Goal: Task Accomplishment & Management: Complete application form

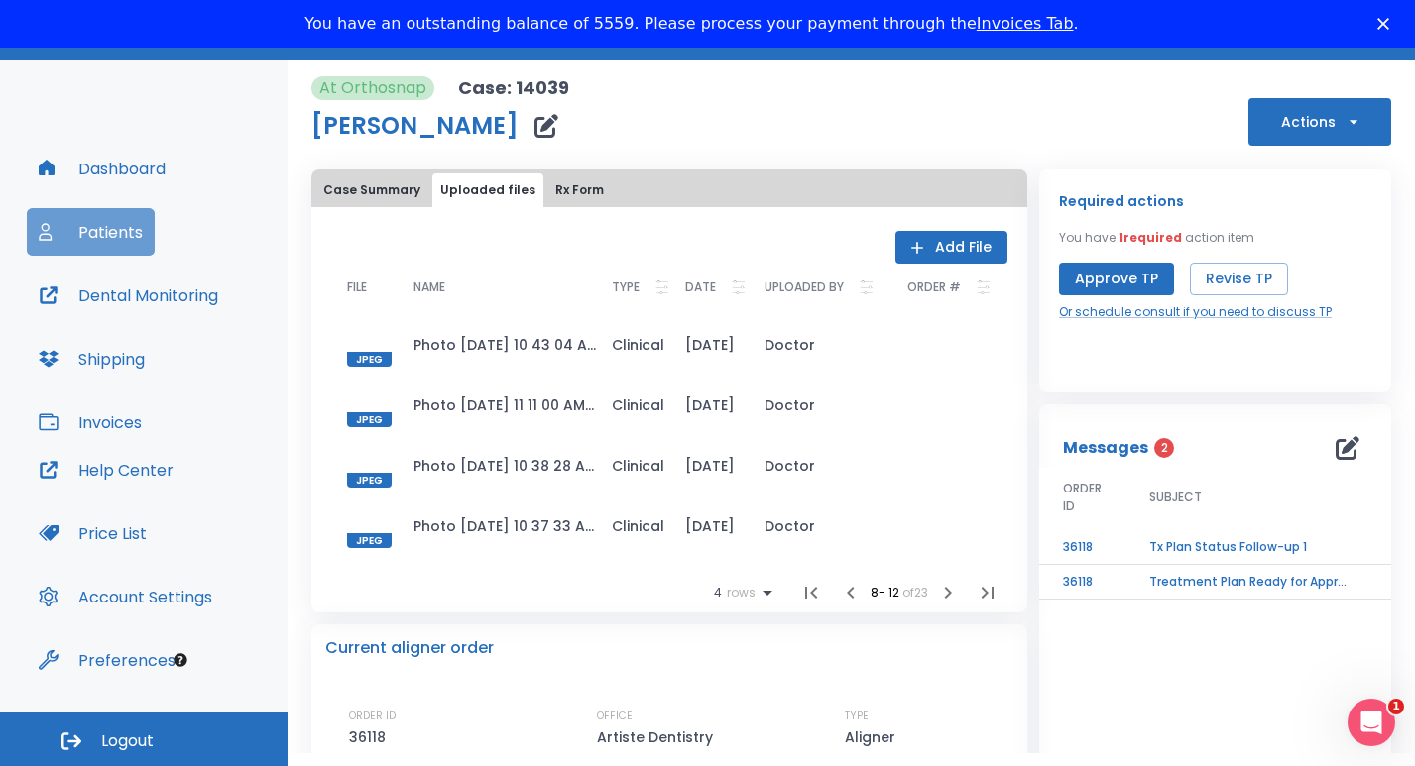
click at [91, 230] on button "Patients" at bounding box center [91, 232] width 128 height 48
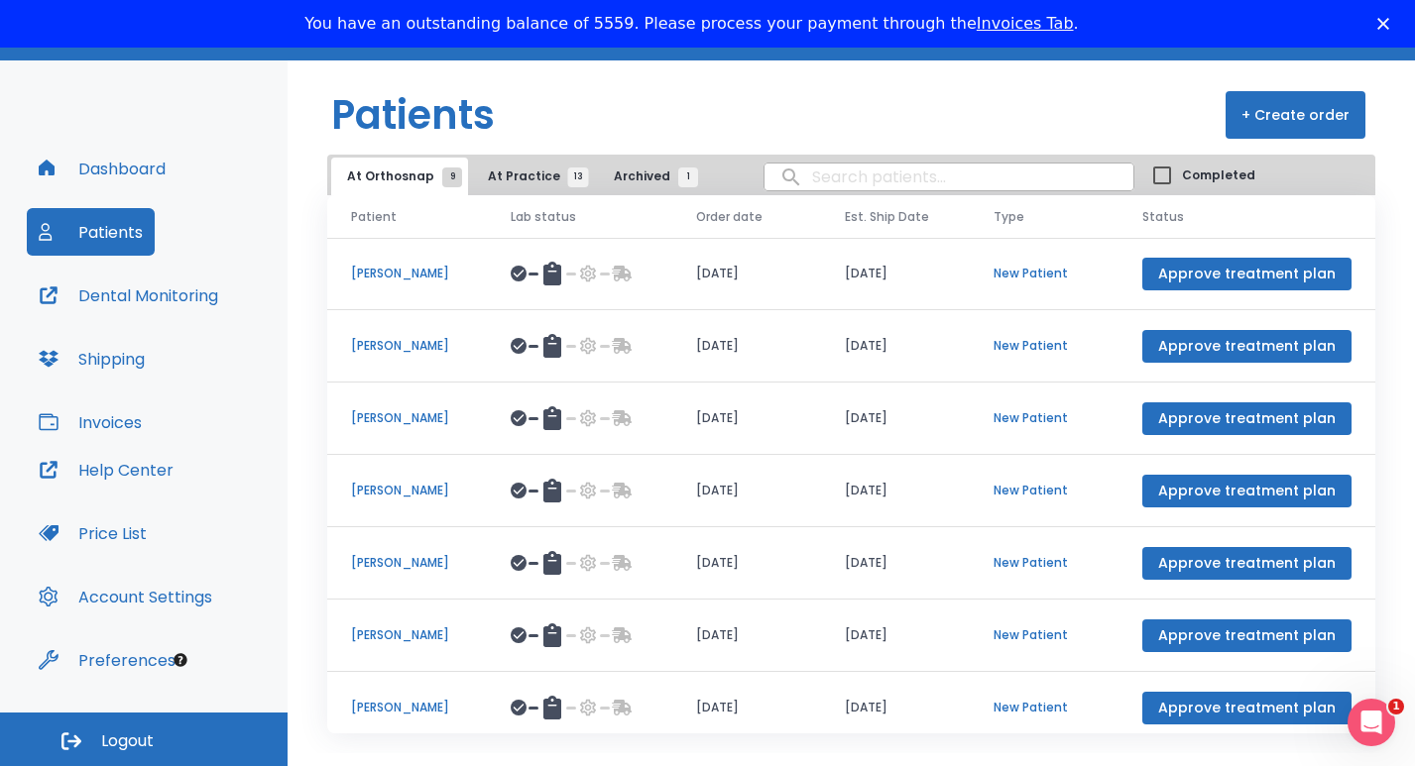
click at [434, 500] on p "[PERSON_NAME]" at bounding box center [407, 491] width 112 height 18
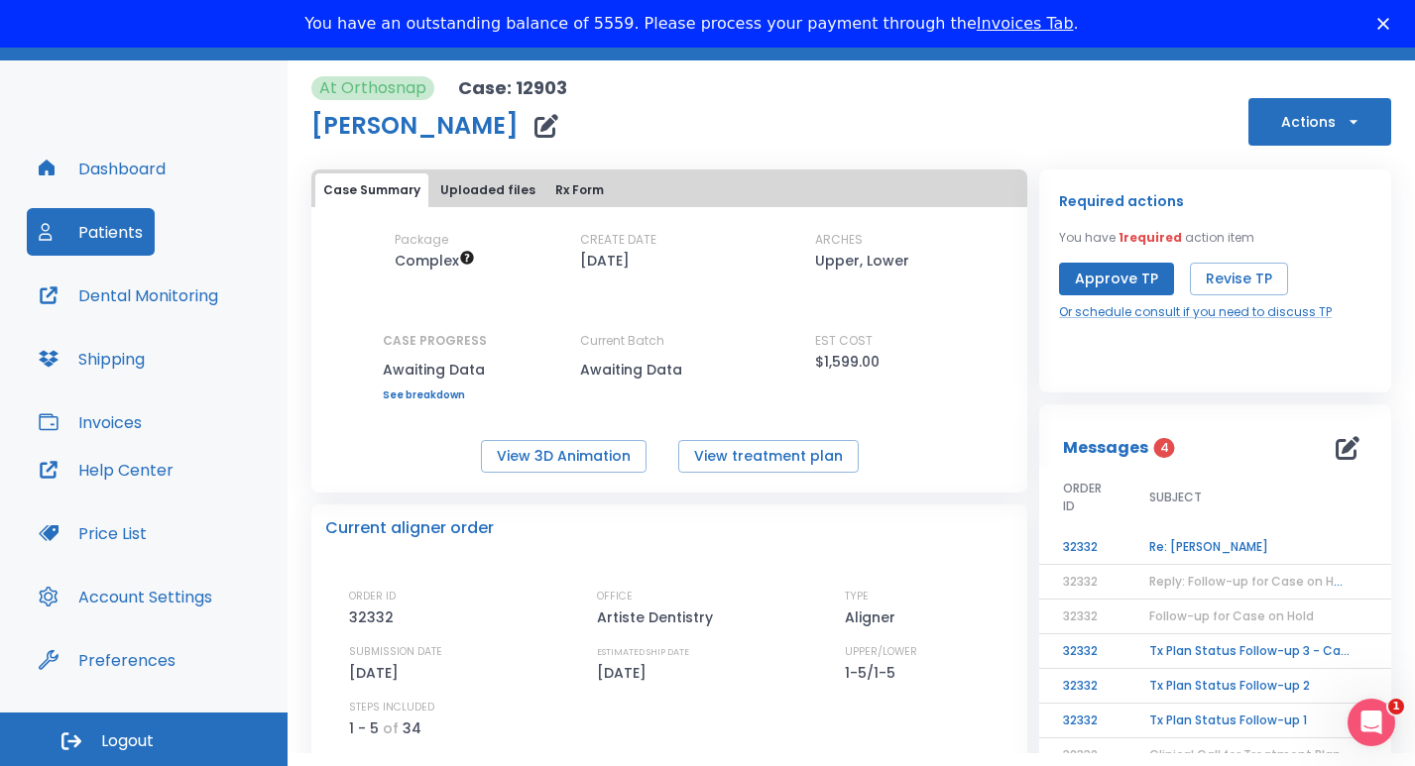
click at [1207, 547] on td "Re: [PERSON_NAME]" at bounding box center [1249, 547] width 248 height 35
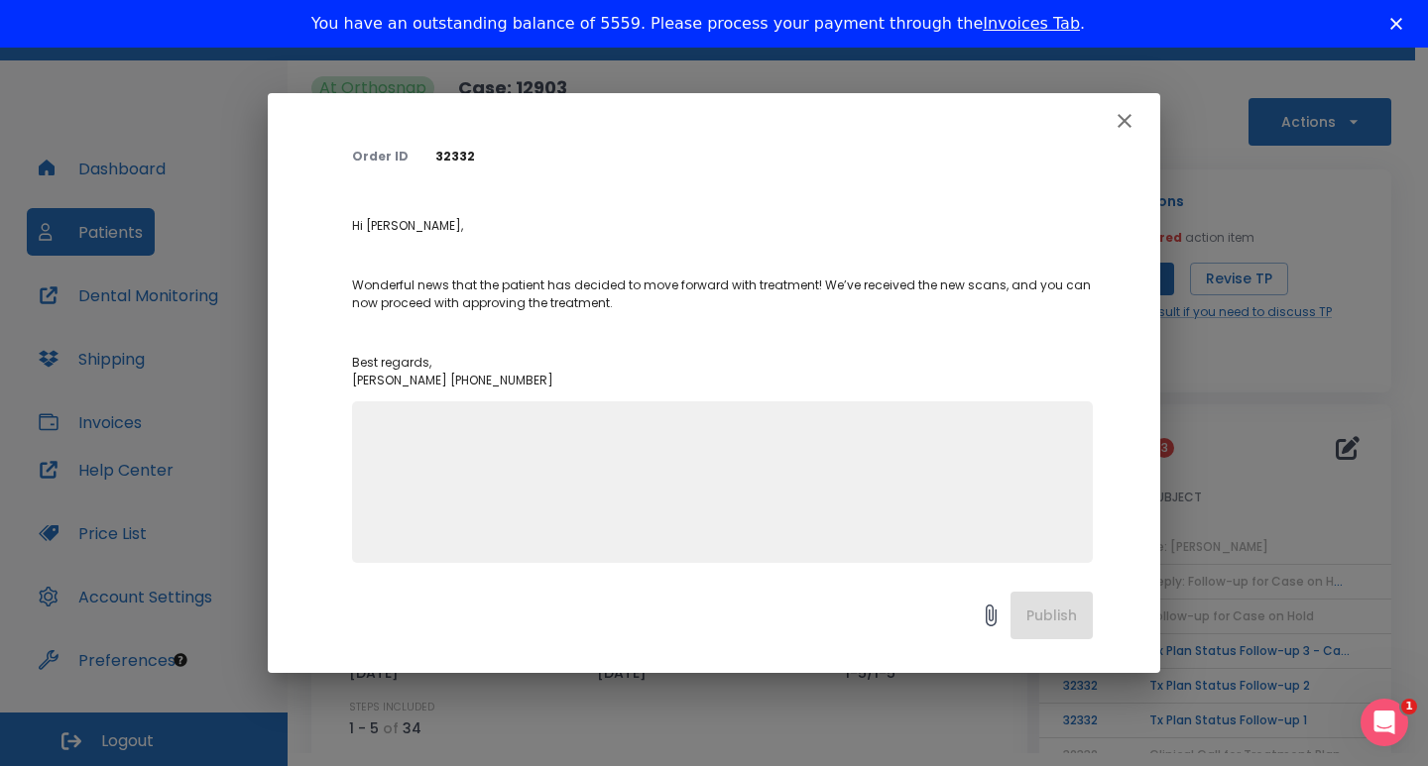
scroll to position [159, 0]
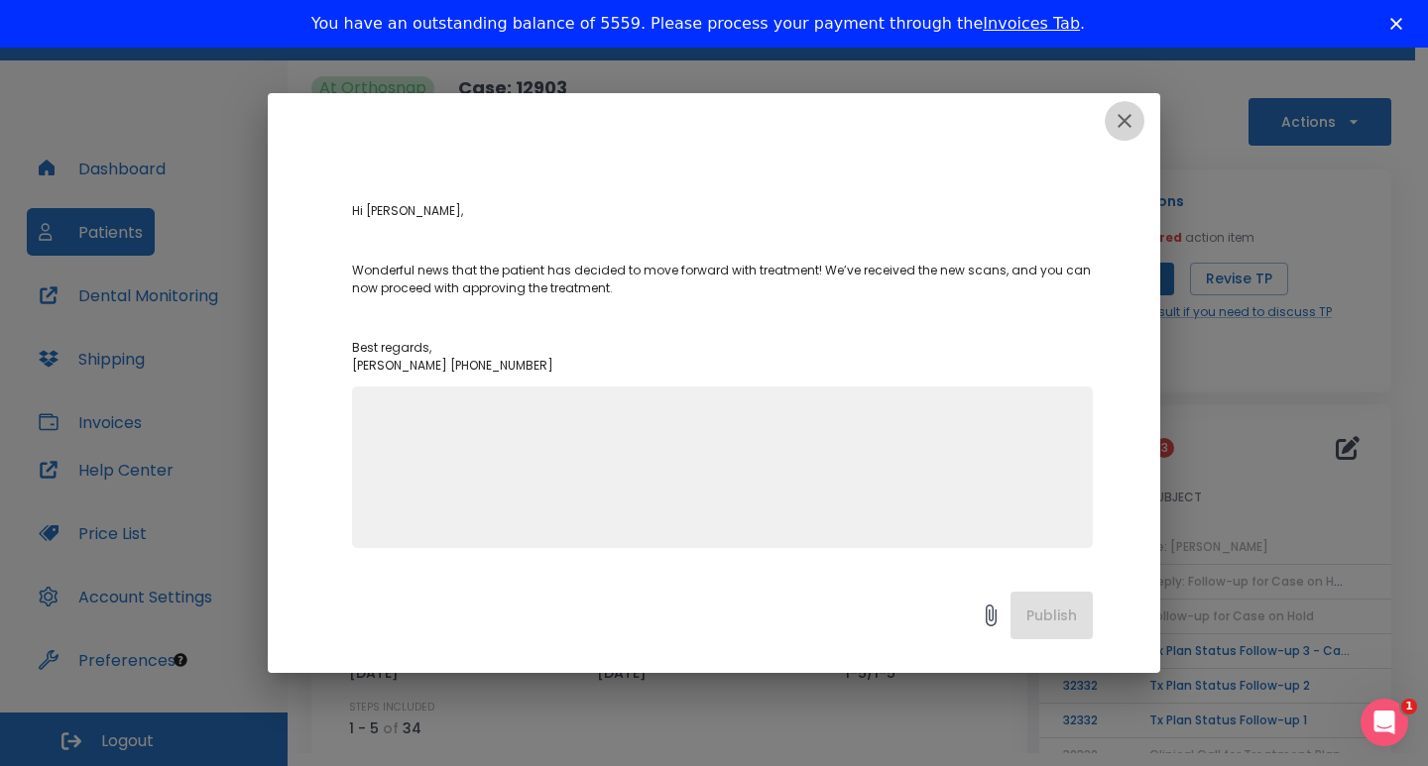
click at [1120, 119] on icon "button" at bounding box center [1124, 121] width 24 height 24
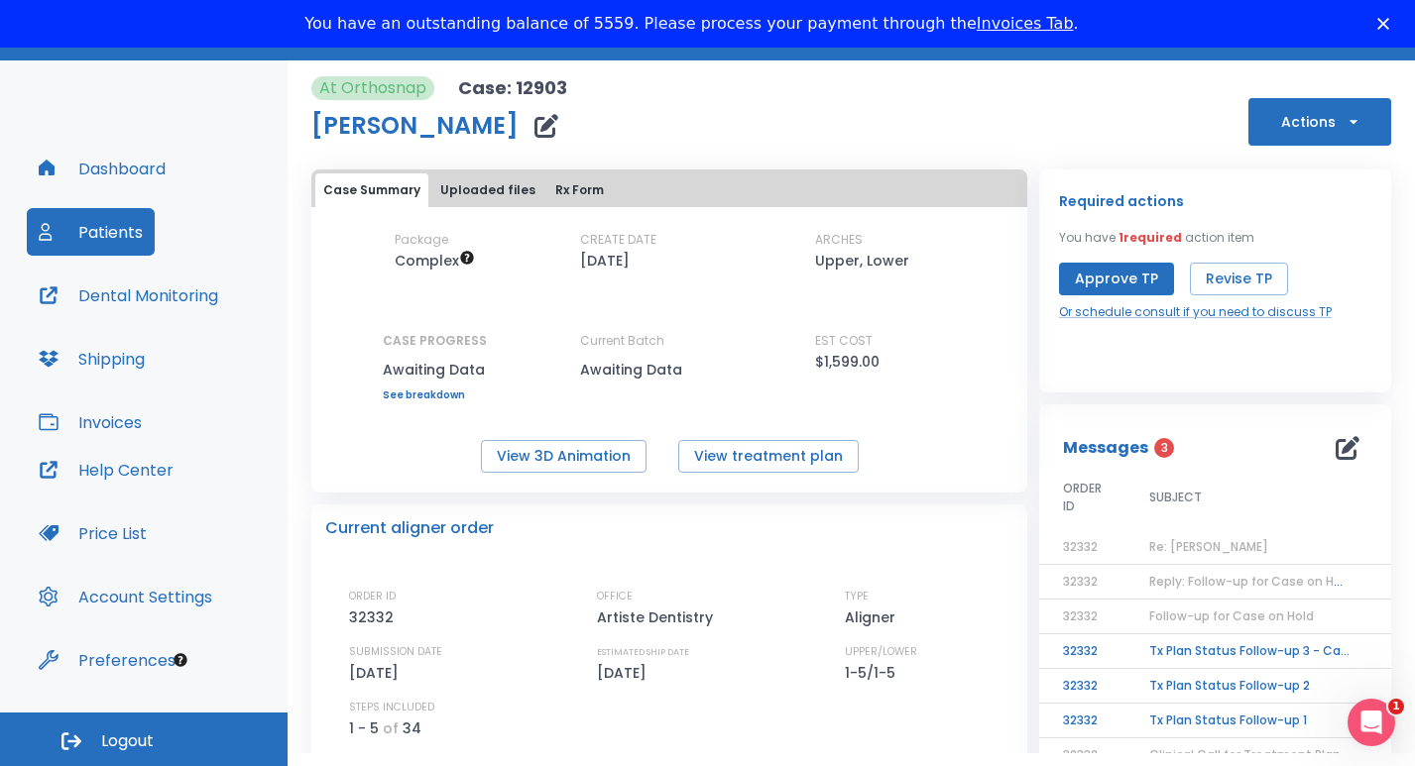
click at [1199, 582] on span "Reply: Follow-up for Case on Hold" at bounding box center [1250, 581] width 203 height 17
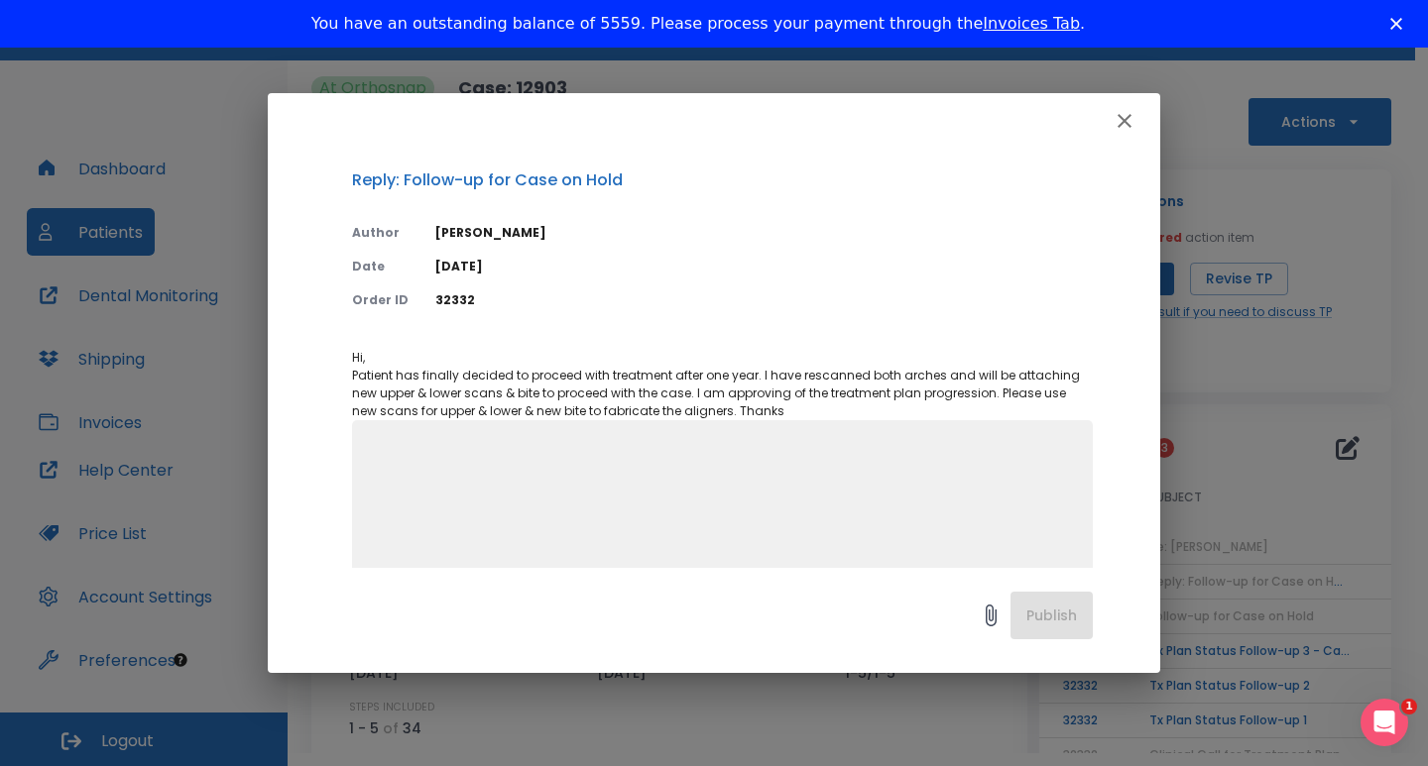
click at [1128, 115] on icon "button" at bounding box center [1124, 121] width 24 height 24
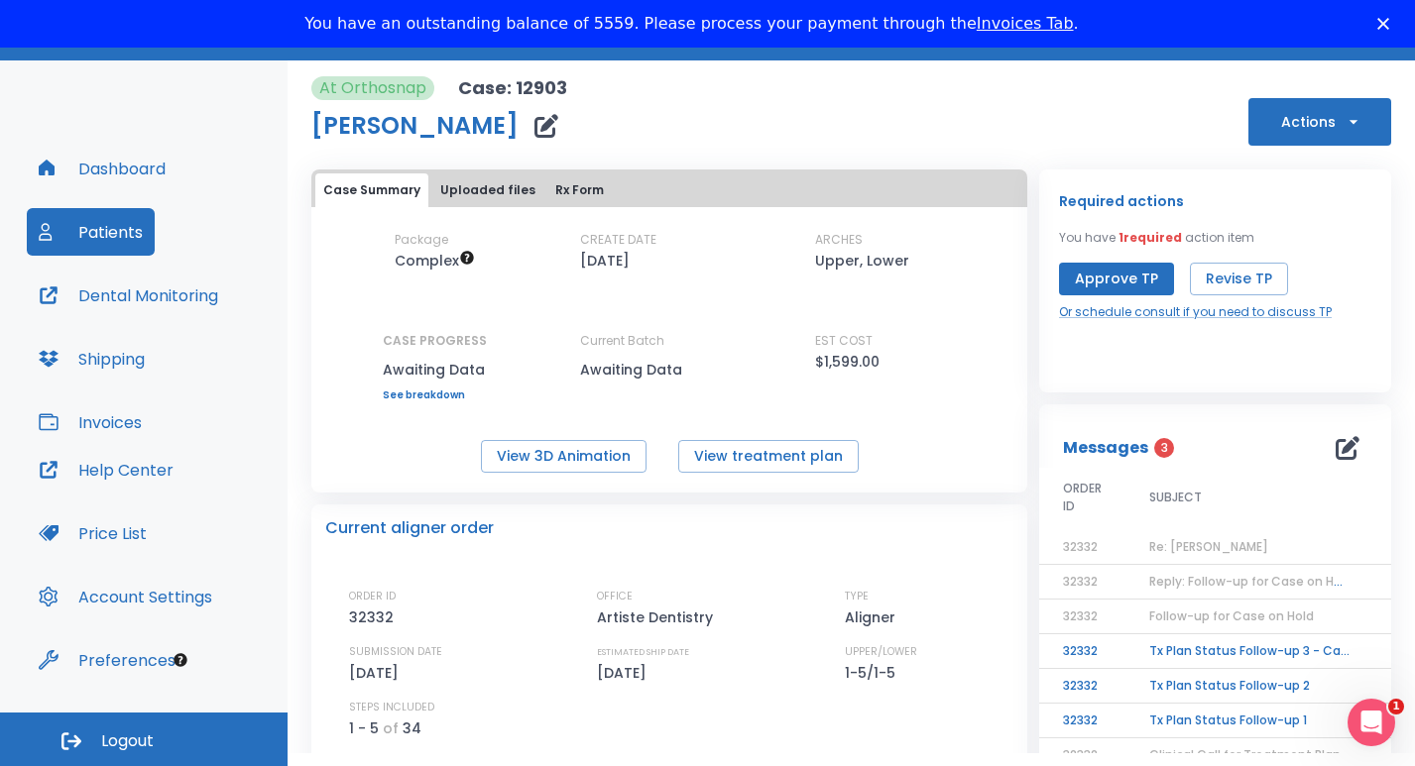
click at [1118, 283] on button "Approve TP" at bounding box center [1116, 279] width 115 height 33
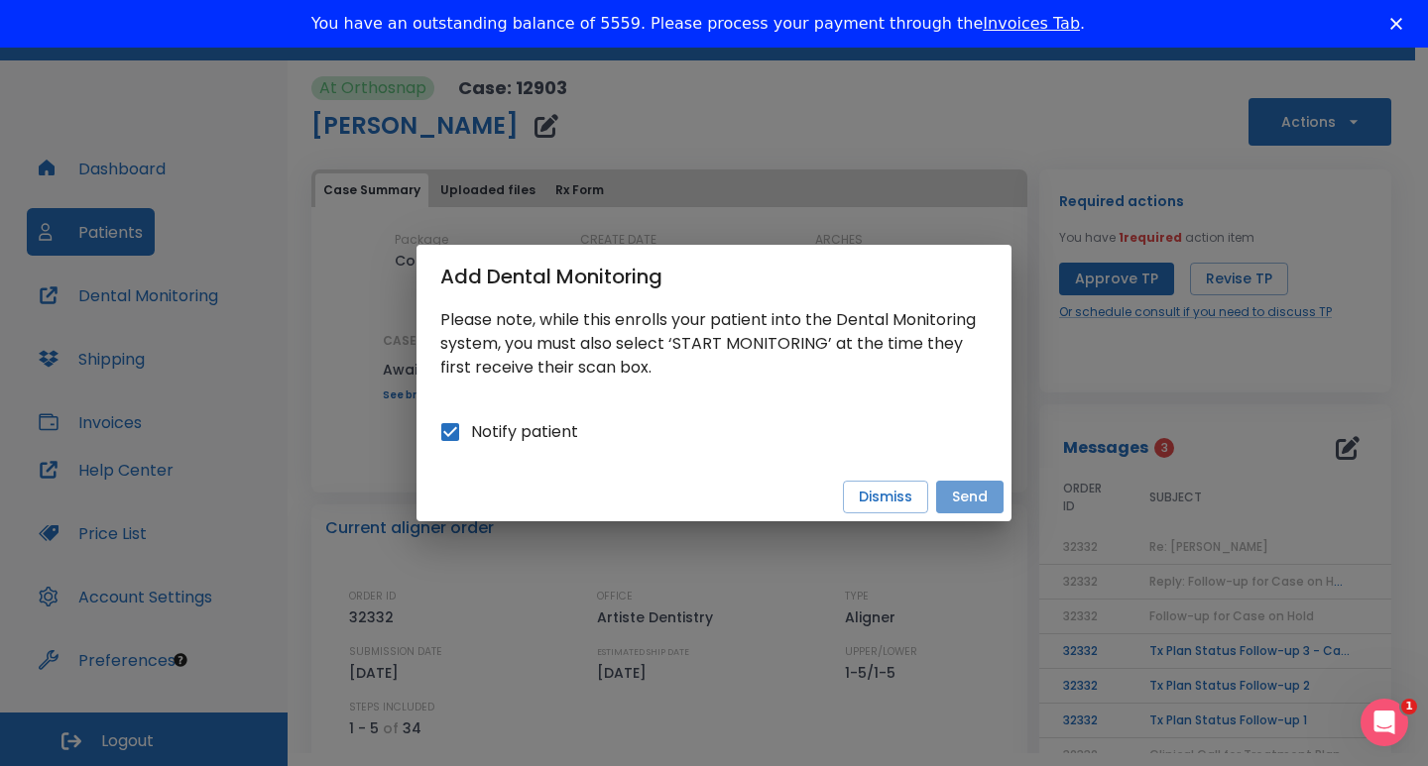
click at [959, 499] on button "Send" at bounding box center [969, 497] width 67 height 33
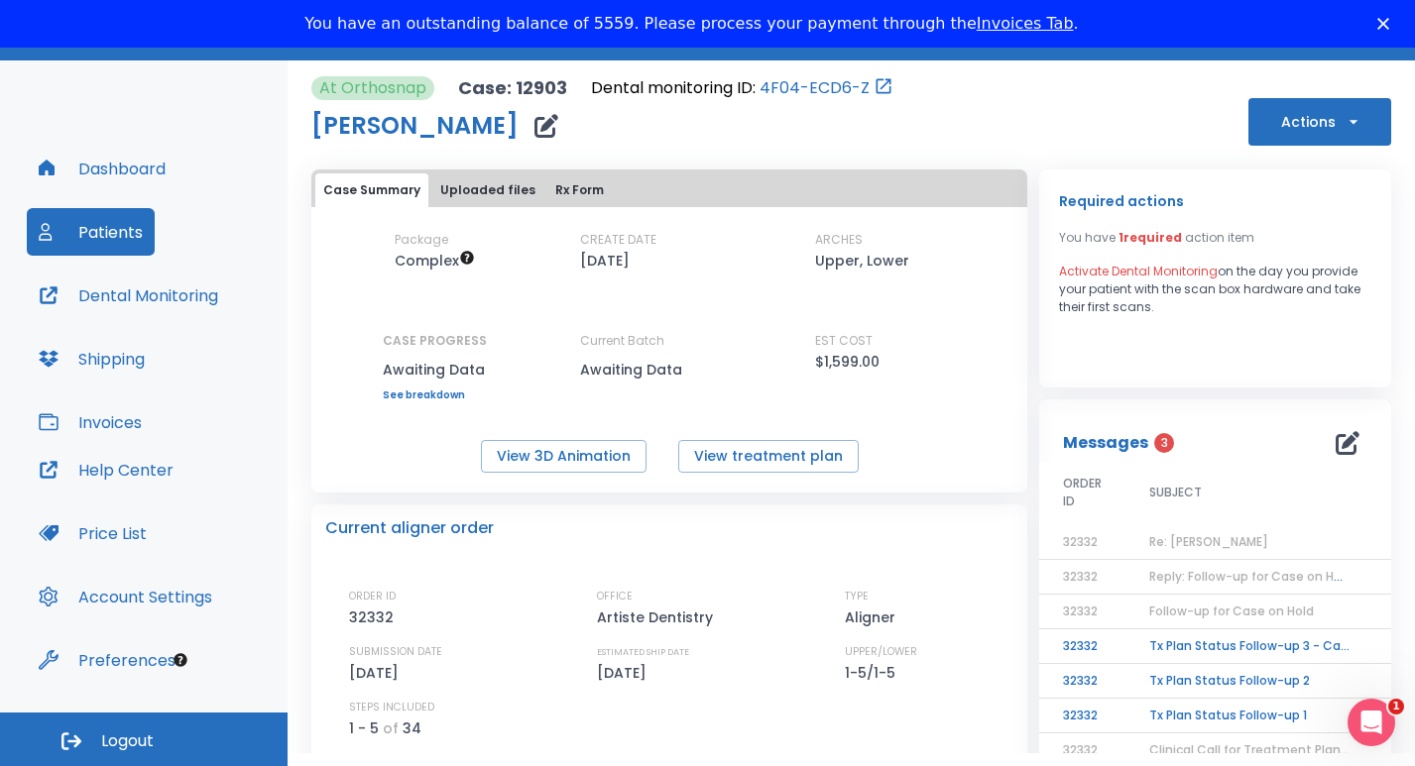
click at [95, 230] on button "Patients" at bounding box center [91, 232] width 128 height 48
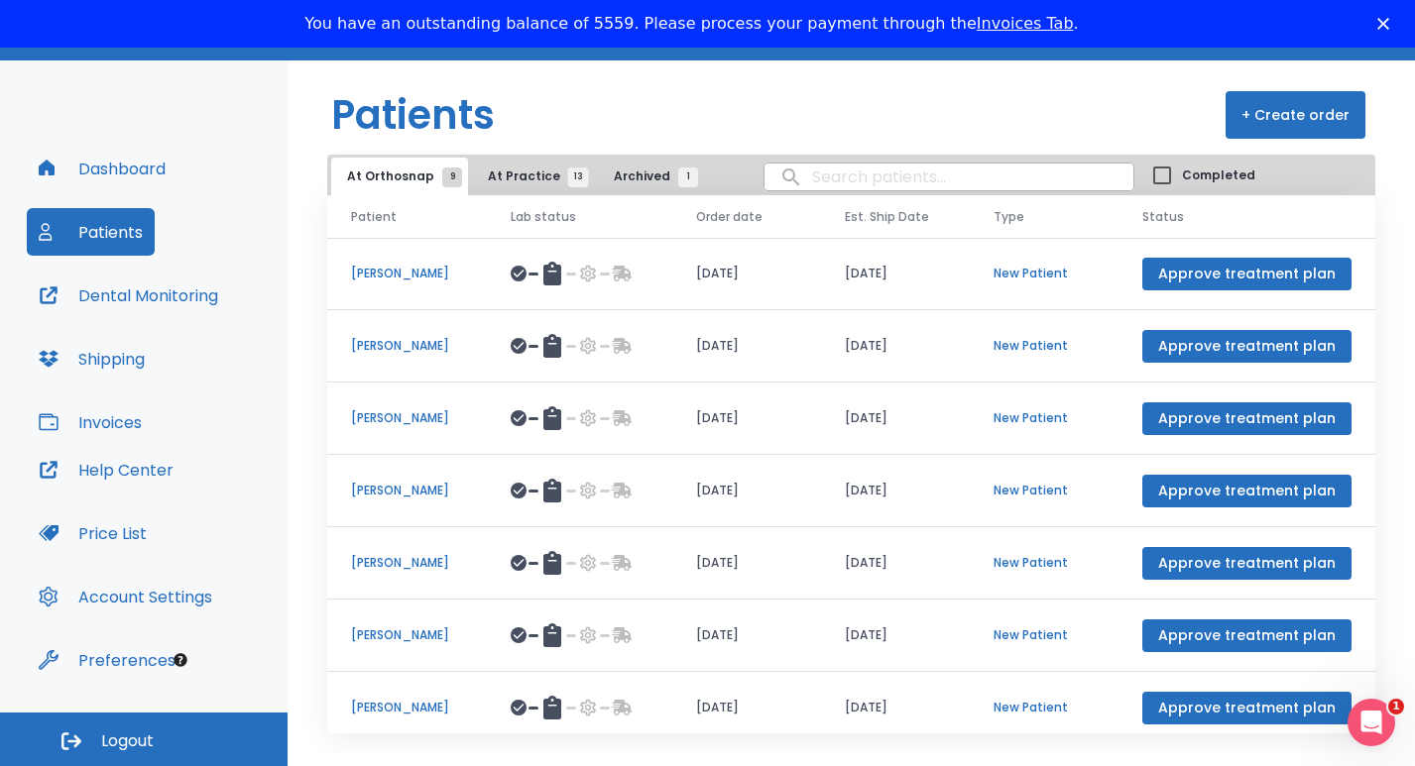
click at [799, 178] on input "search" at bounding box center [948, 177] width 369 height 39
click at [772, 177] on input "mlejova" at bounding box center [948, 177] width 369 height 39
type input "mlejova"
click at [504, 174] on span "At Practice 13" at bounding box center [533, 177] width 90 height 18
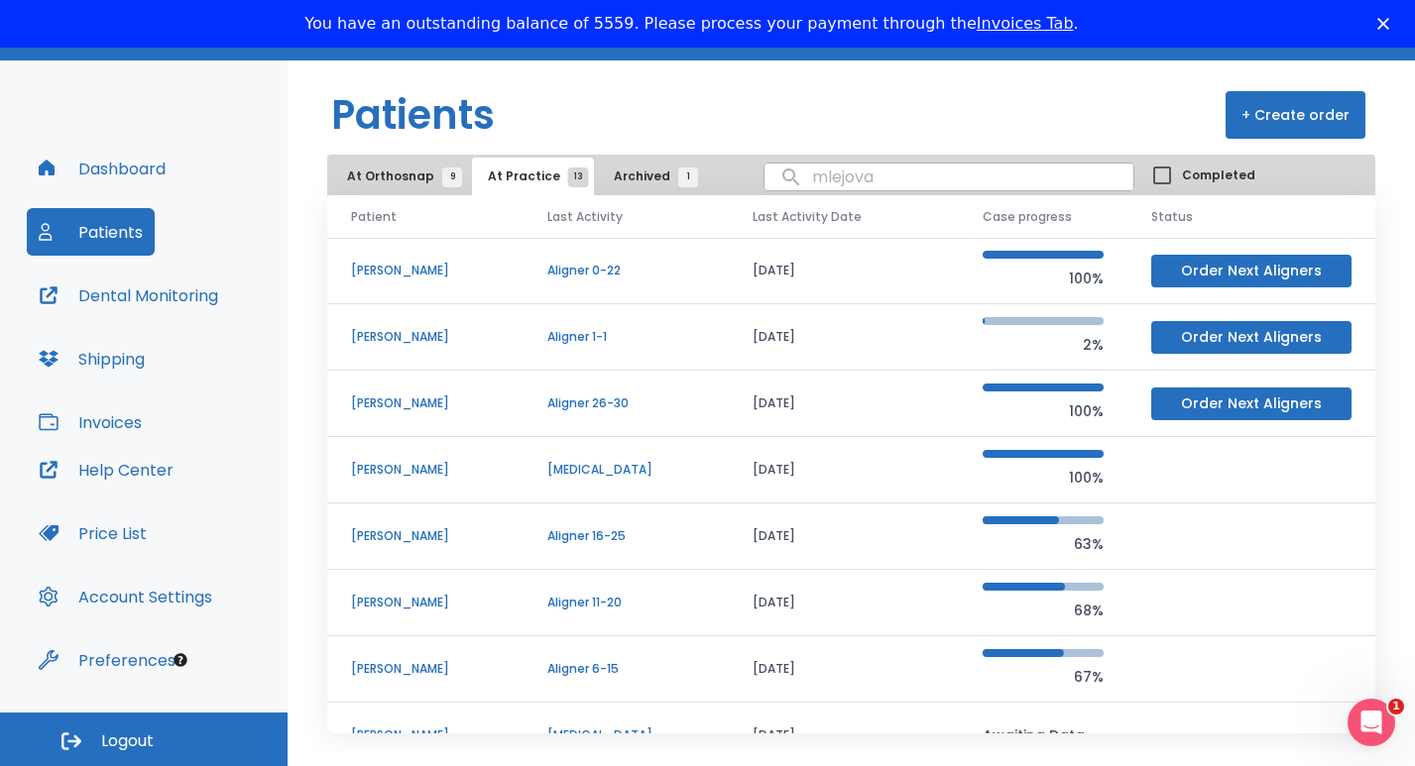
click at [391, 274] on p "[PERSON_NAME]" at bounding box center [425, 271] width 149 height 18
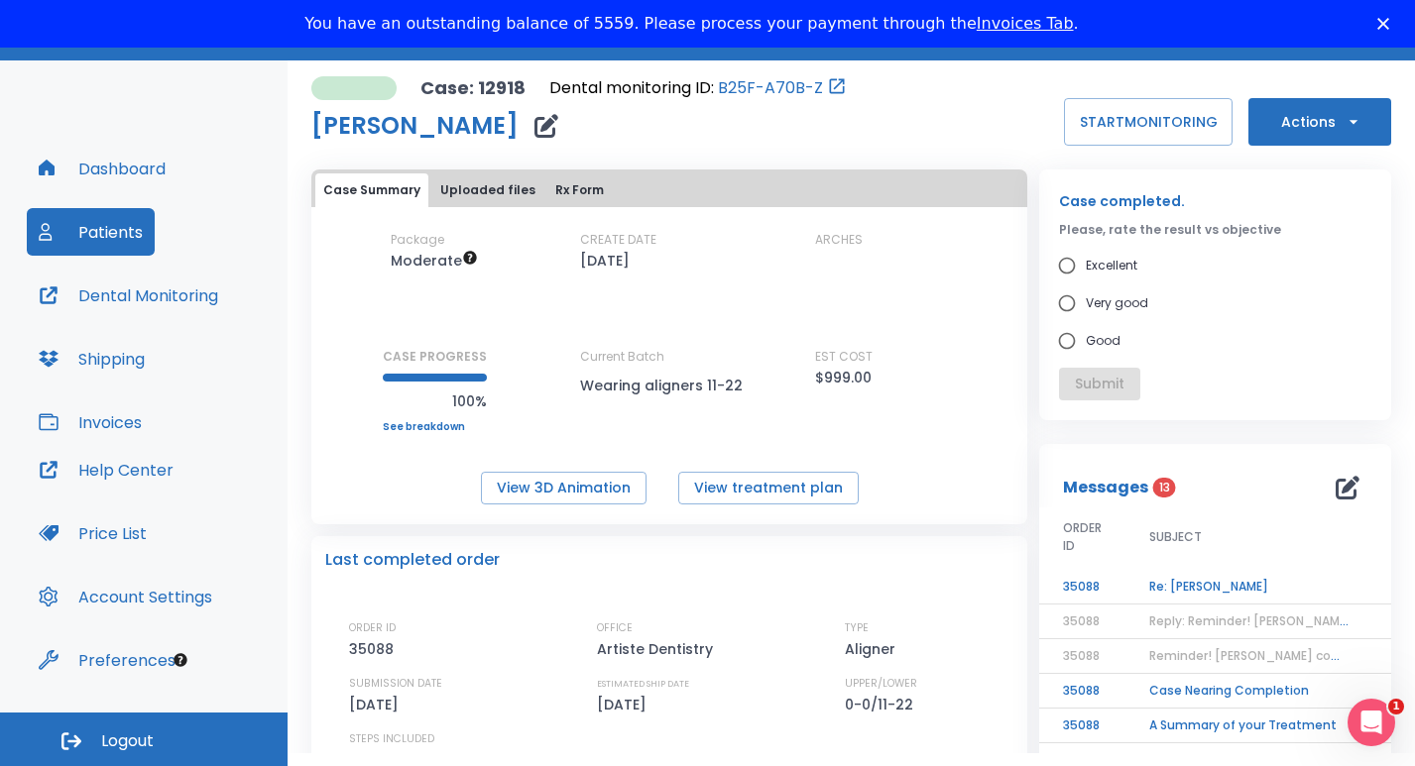
click at [1172, 585] on td "Re: [PERSON_NAME]" at bounding box center [1249, 587] width 248 height 35
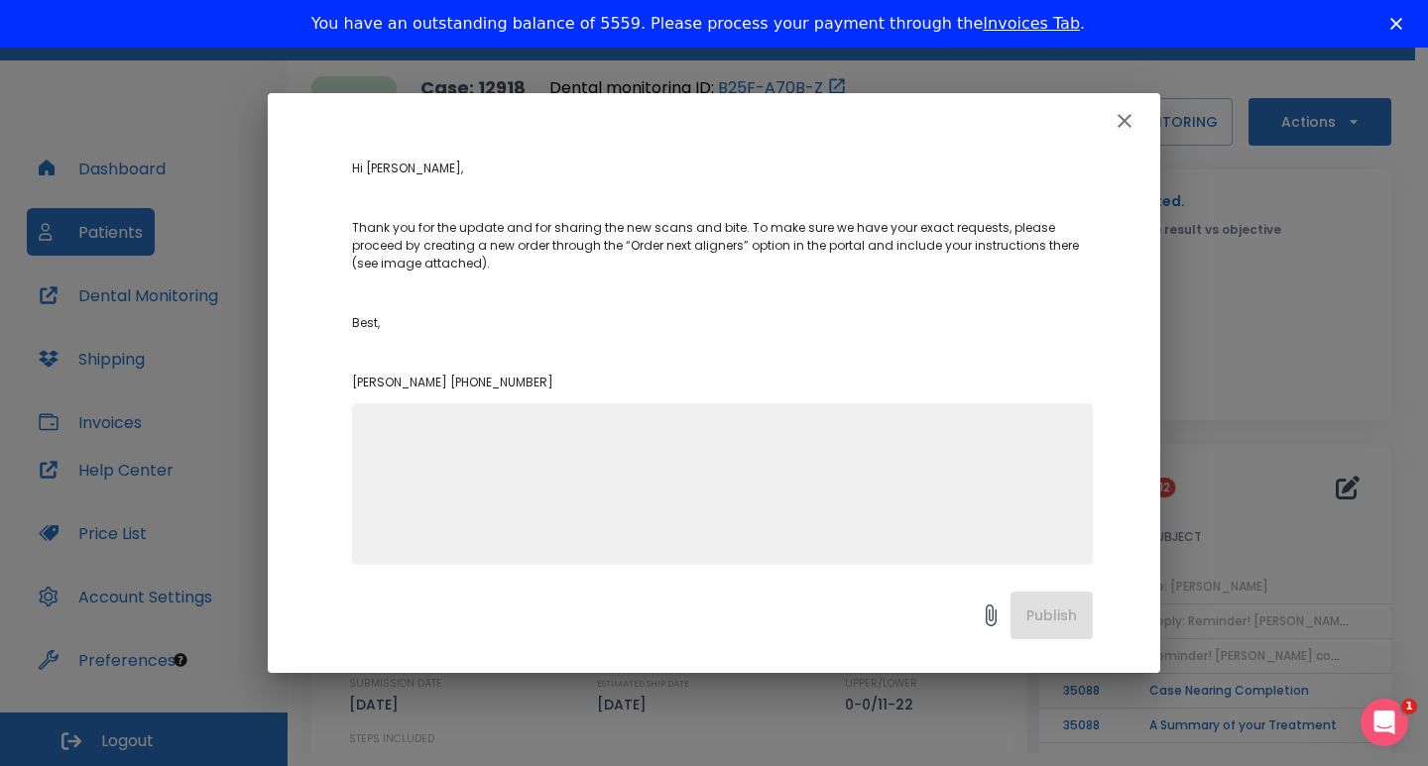
scroll to position [263, 0]
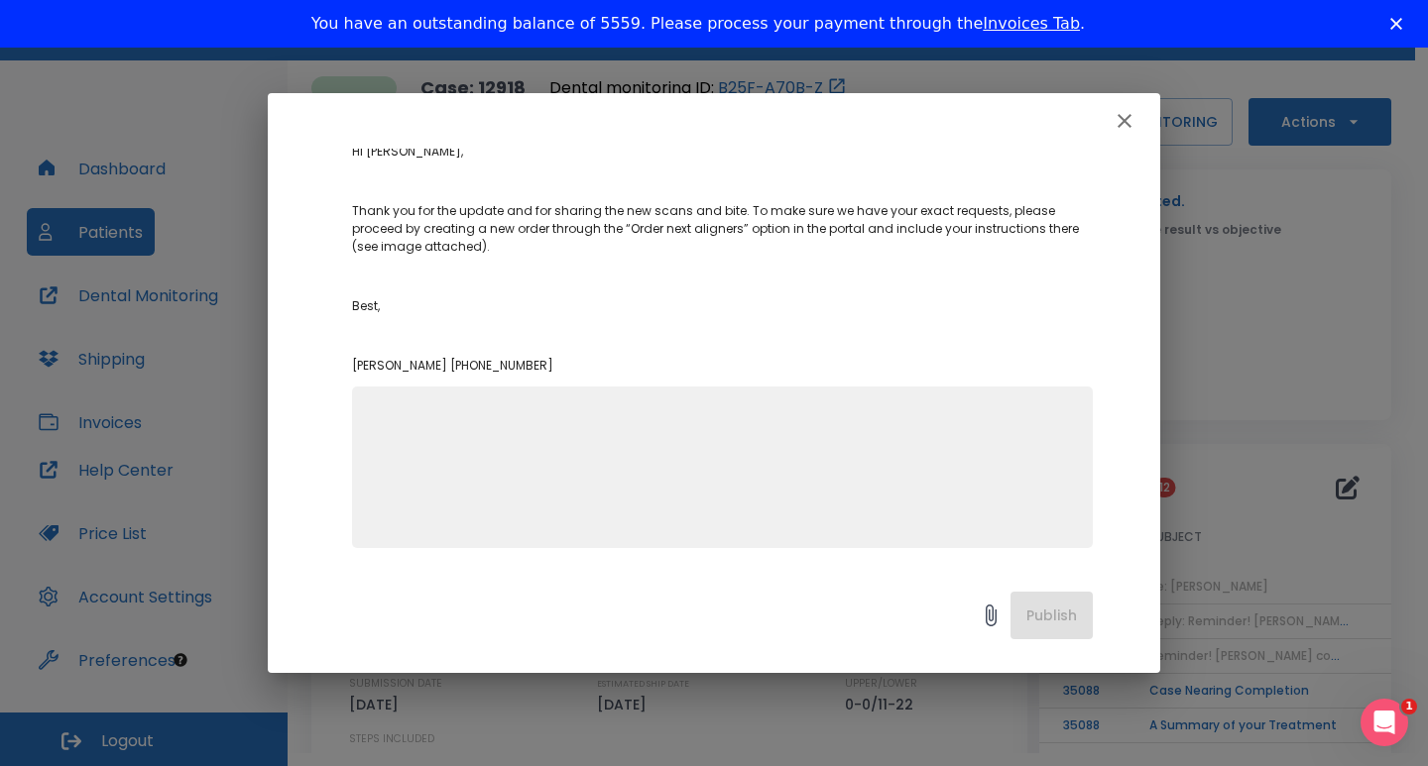
drag, startPoint x: 1160, startPoint y: 540, endPoint x: 1166, endPoint y: 470, distance: 70.6
click at [1166, 470] on div "Re: [PERSON_NAME] Author [PERSON_NAME] Date [DATE] Order ID 35088 PNG Hi [PERSO…" at bounding box center [714, 383] width 1428 height 766
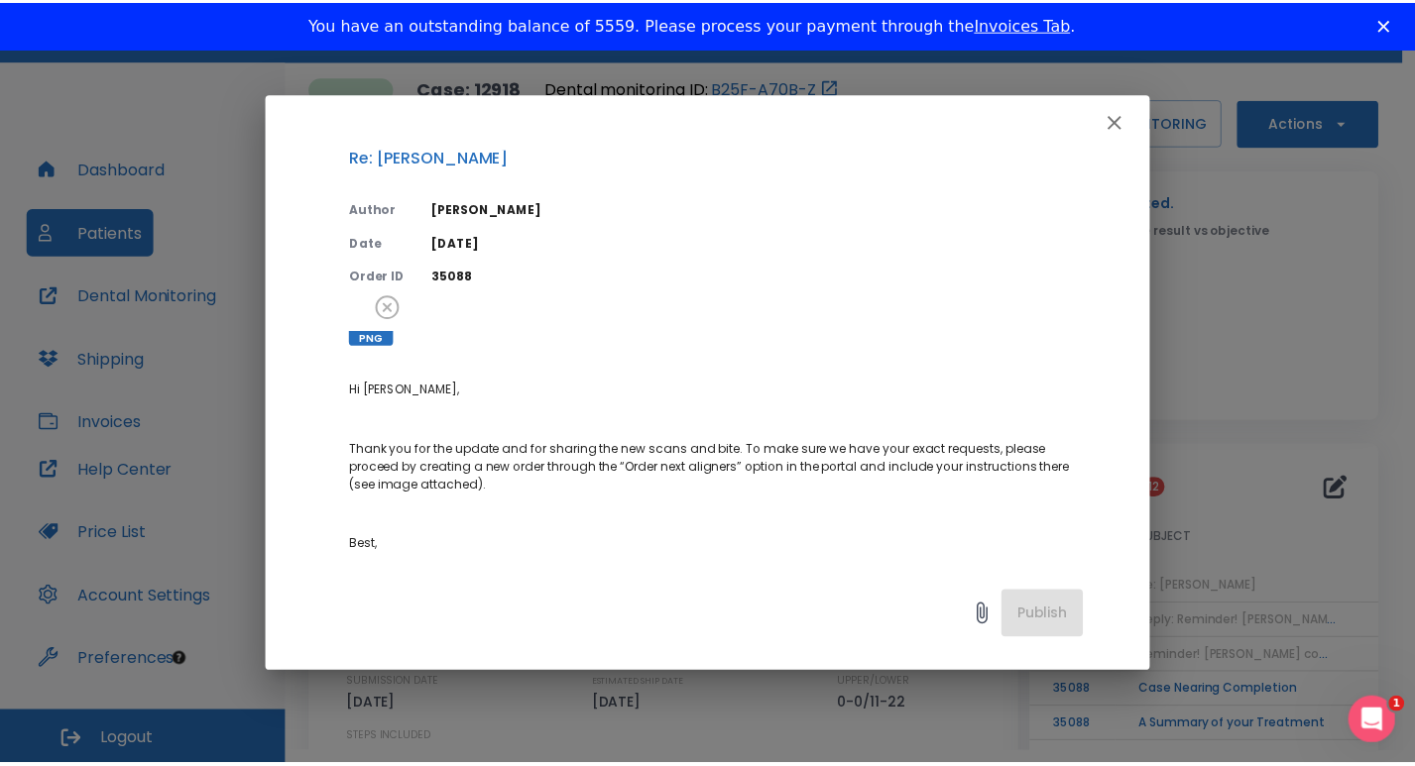
scroll to position [0, 0]
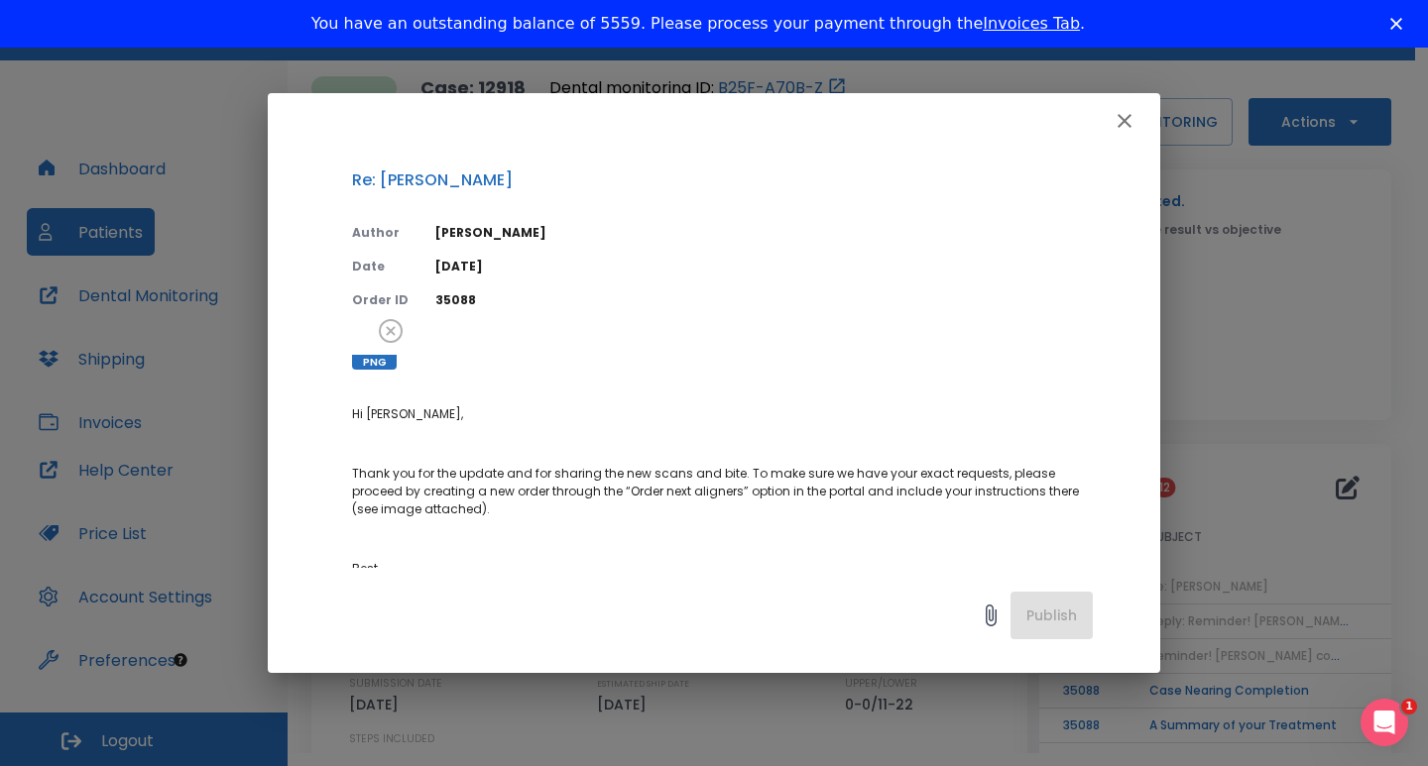
click at [368, 348] on div at bounding box center [374, 347] width 45 height 45
click at [1125, 123] on icon "button" at bounding box center [1124, 121] width 14 height 14
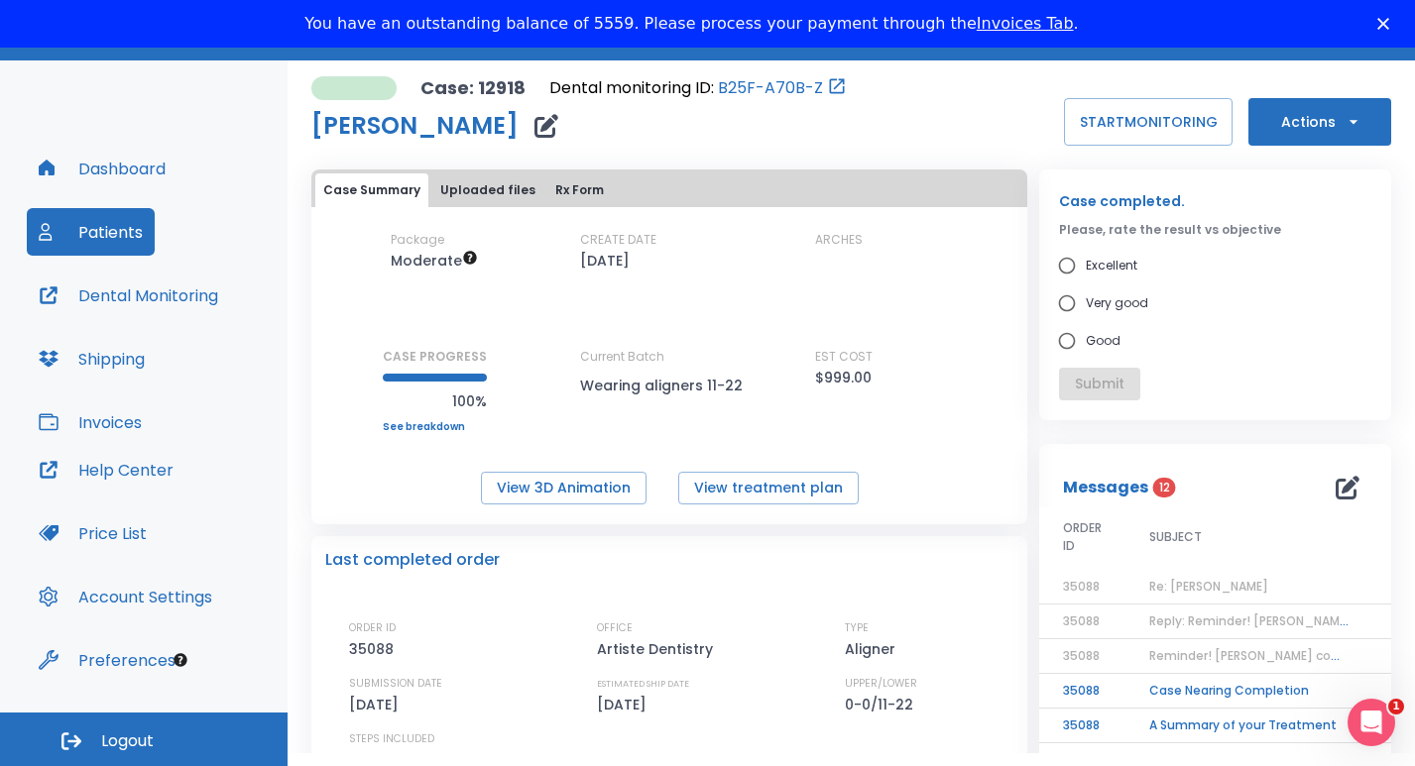
click at [1206, 625] on span "Reply: Reminder! [PERSON_NAME] completed, please assess final result!" at bounding box center [1369, 621] width 440 height 17
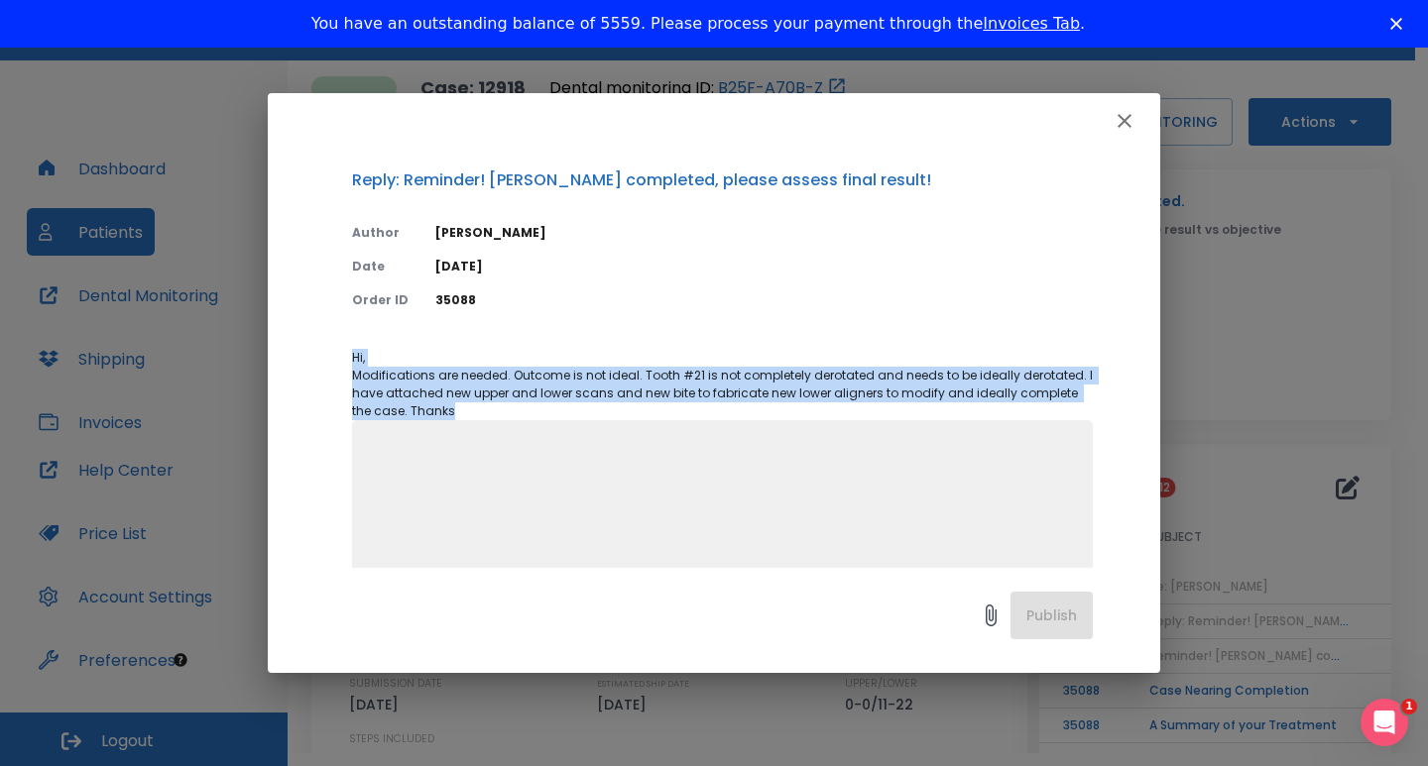
drag, startPoint x: 352, startPoint y: 358, endPoint x: 452, endPoint y: 406, distance: 110.9
click at [452, 406] on p "Hi, Modifications are needed. Outcome is not ideal. Tooth #21 is not completely…" at bounding box center [722, 384] width 741 height 71
copy span "Hi, Modifications are needed. Outcome is not ideal. Tooth #21 is not completely…"
click at [1129, 113] on icon "button" at bounding box center [1124, 121] width 24 height 24
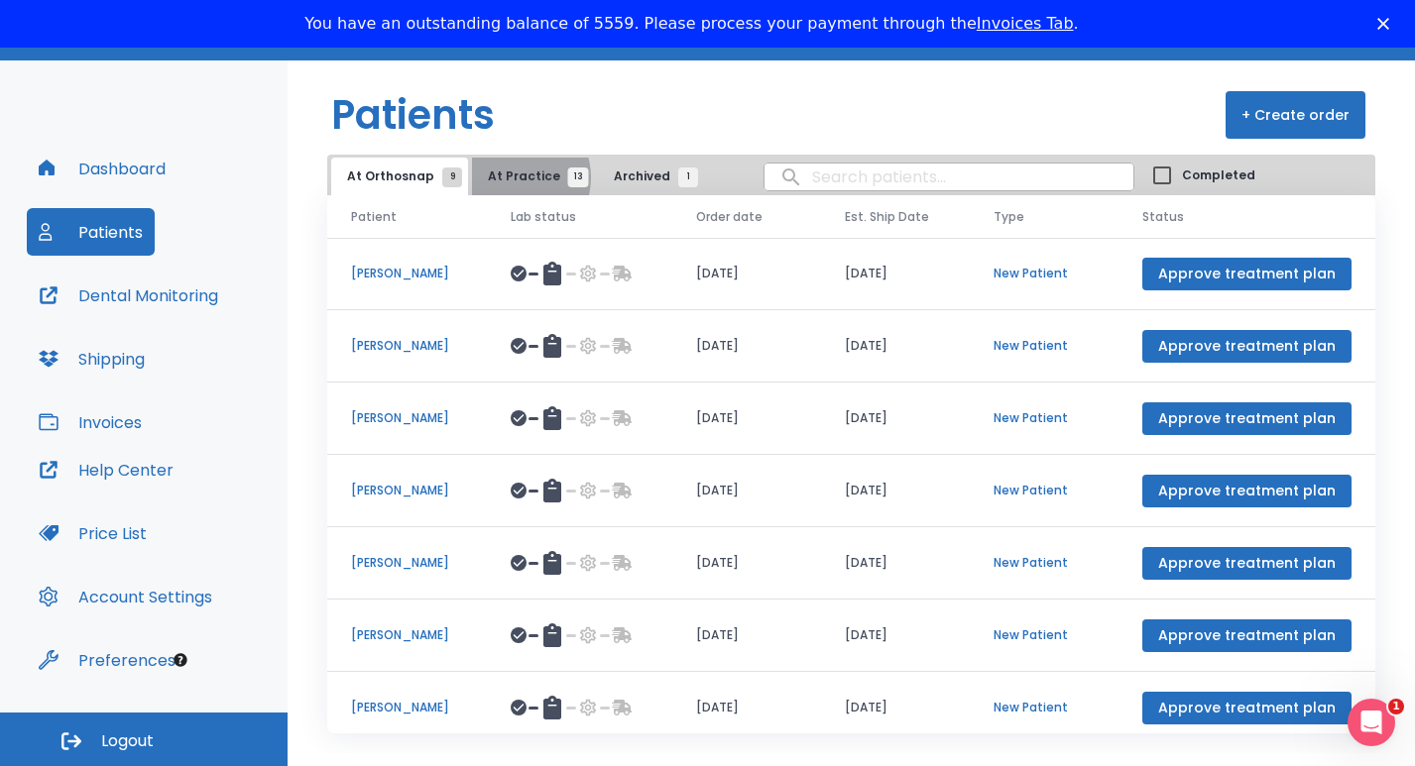
click at [507, 177] on span "At Practice 13" at bounding box center [533, 177] width 90 height 18
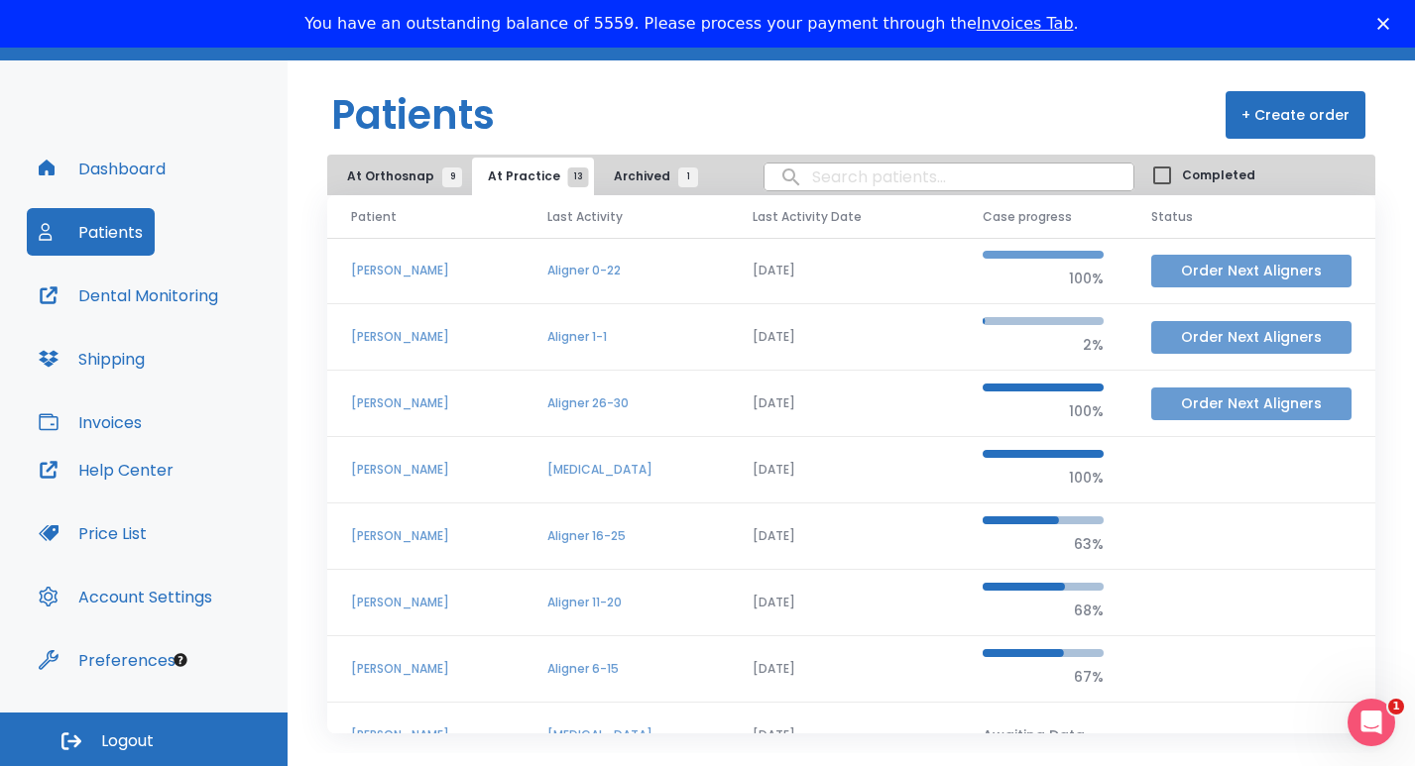
click at [1198, 265] on button "Order Next Aligners" at bounding box center [1251, 271] width 200 height 33
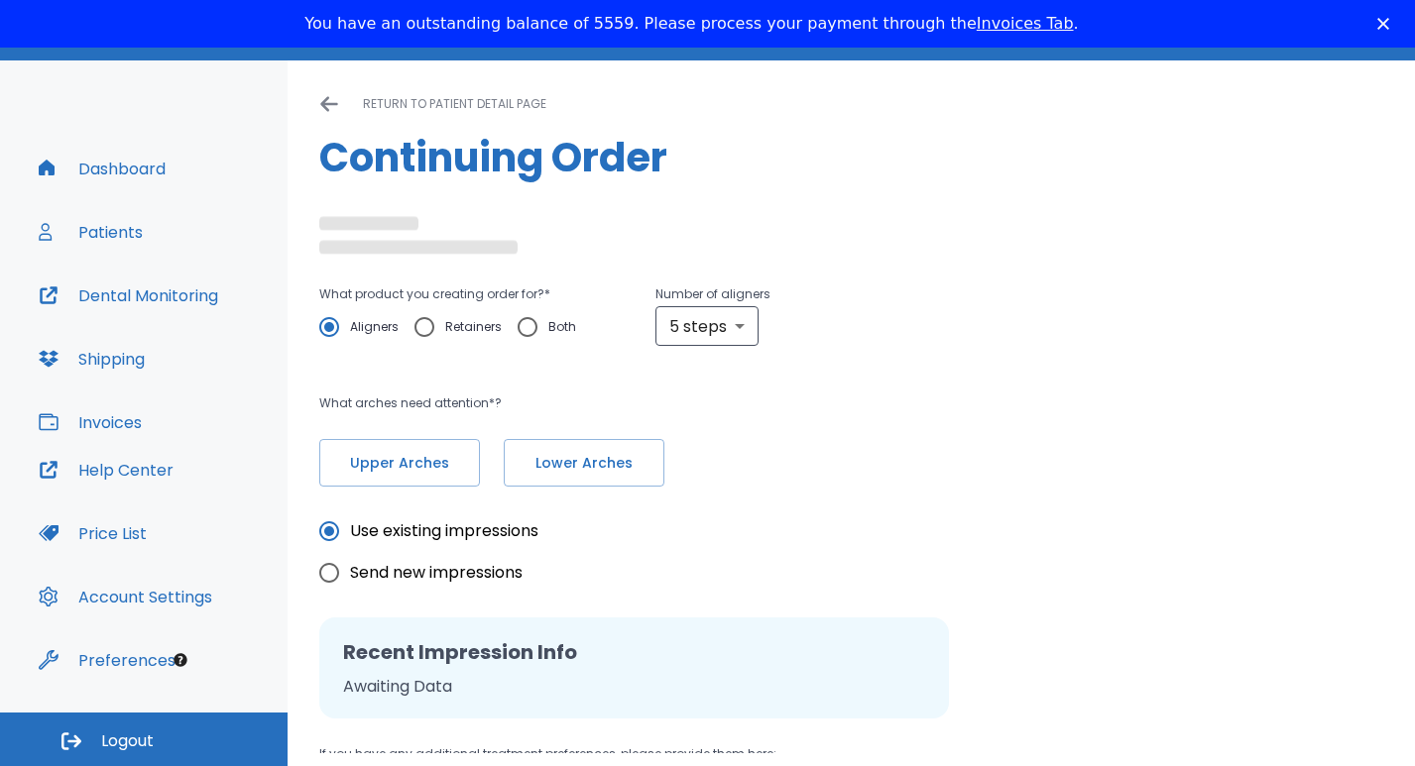
radio input "false"
radio input "true"
type textarea "Never send me a 5-step batch- Always at least 10 - [PERSON_NAME]"
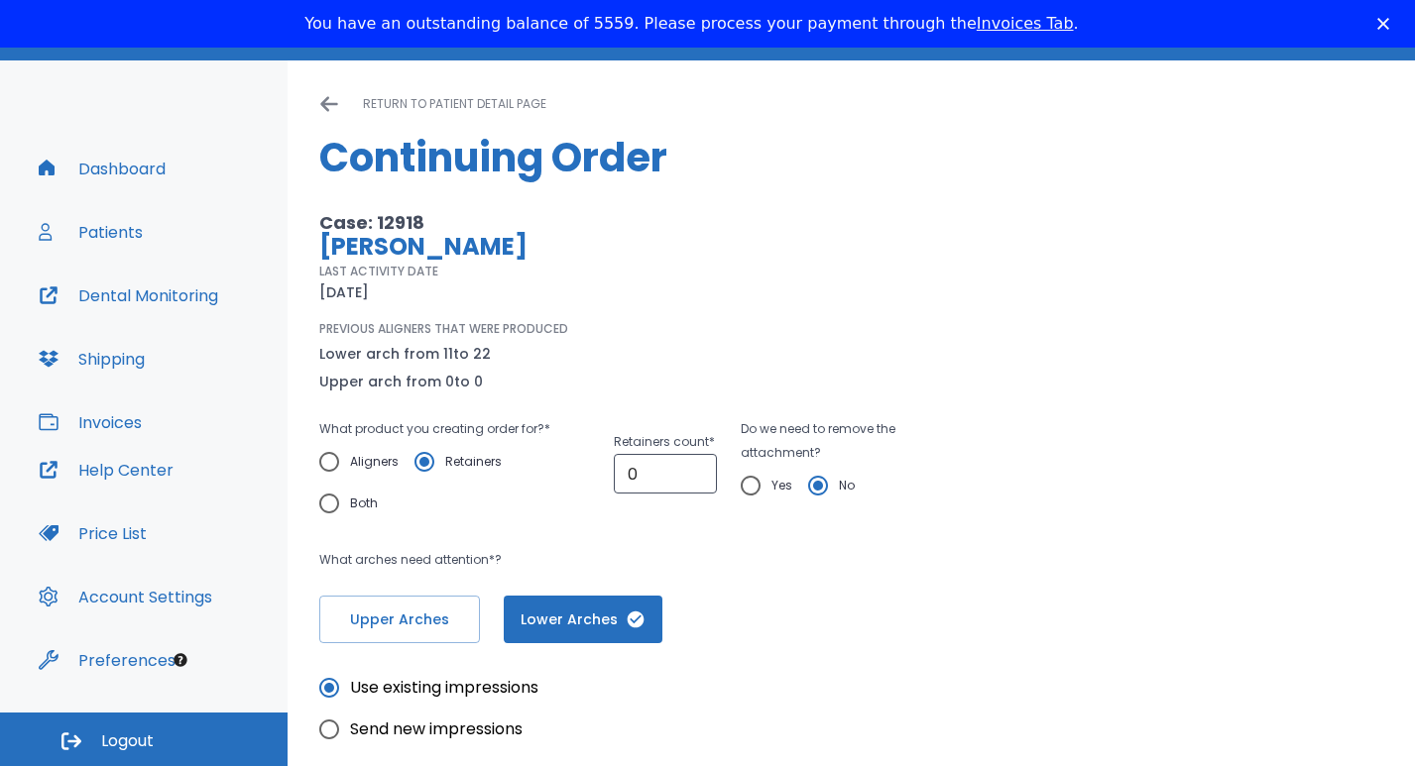
click at [329, 458] on input "Aligners" at bounding box center [329, 462] width 42 height 42
radio input "true"
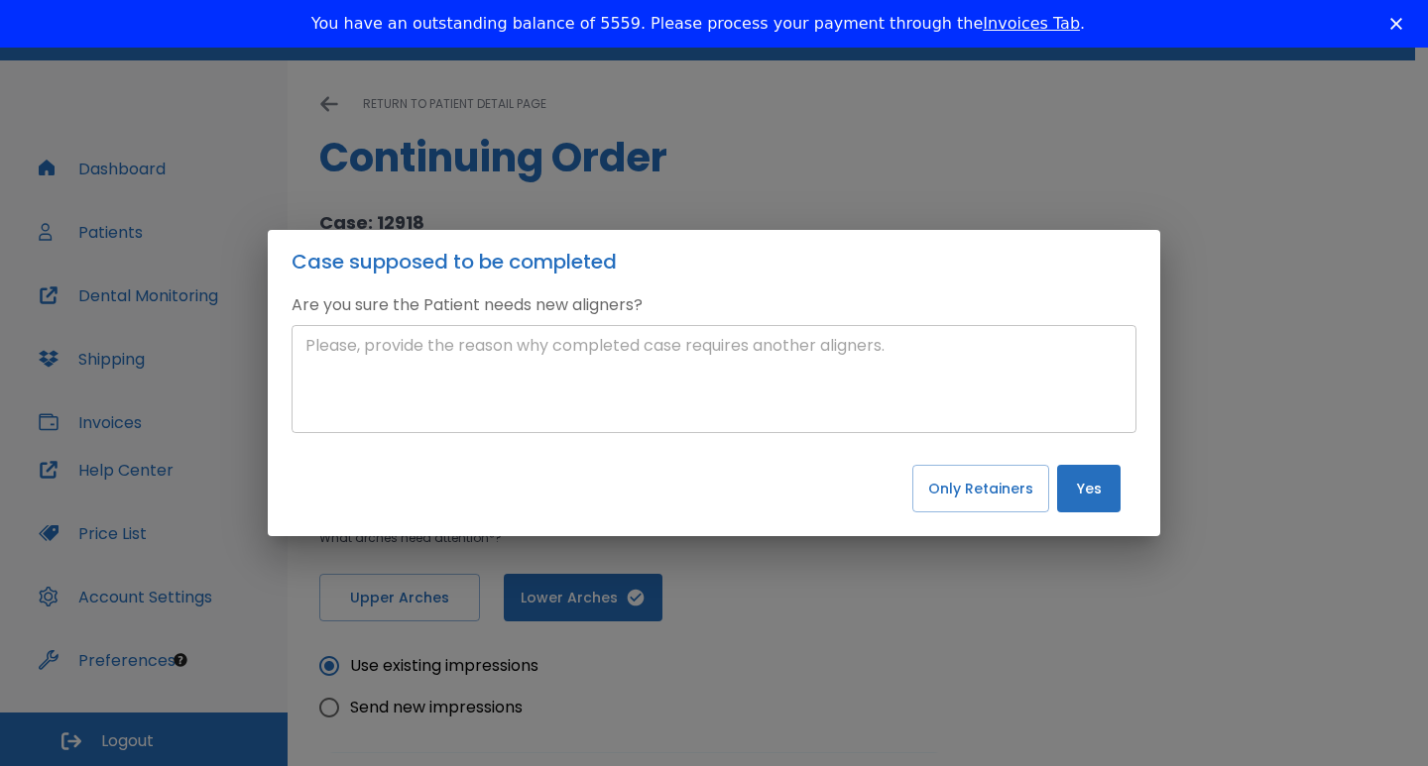
click at [359, 358] on textarea at bounding box center [713, 379] width 817 height 91
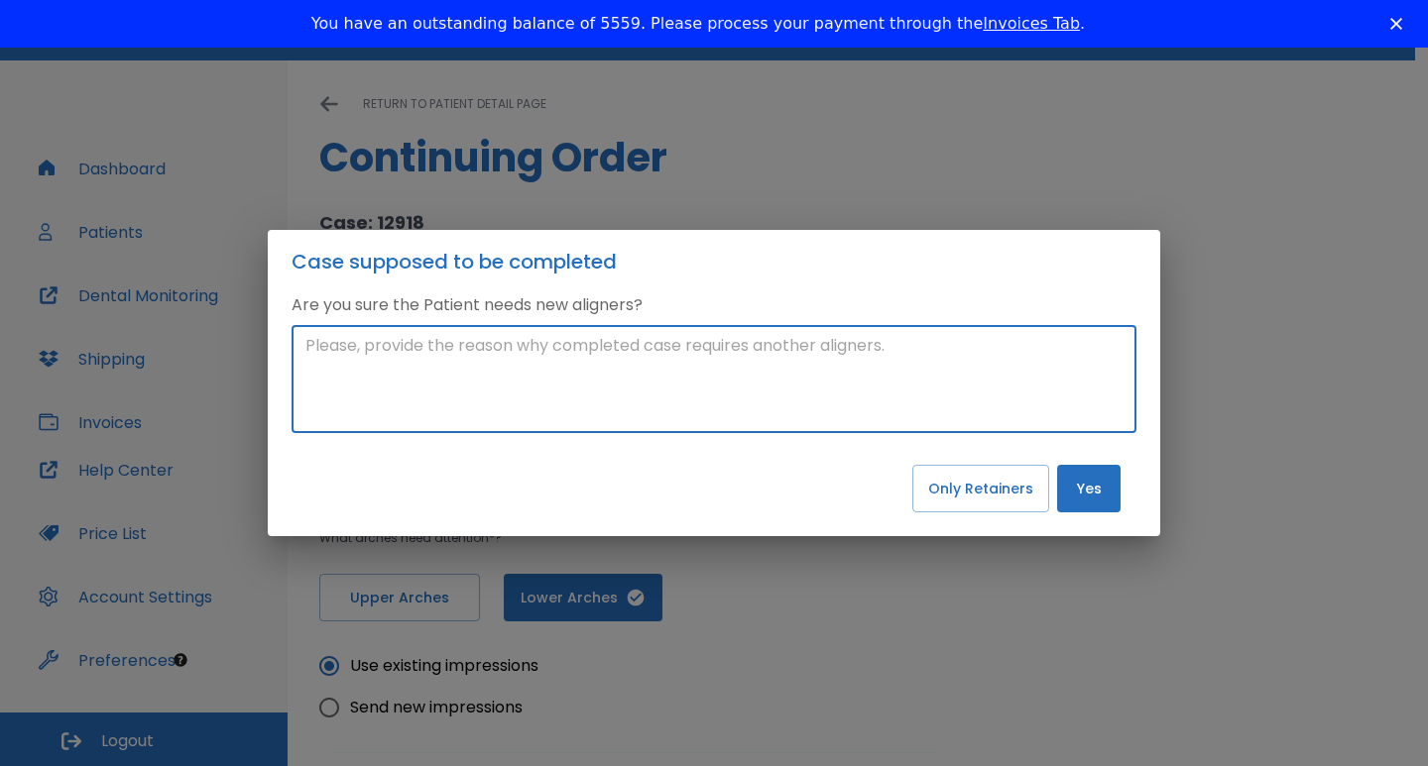
paste textarea "Hi, Modifications are needed. Outcome is not ideal. Tooth #21 is not completely…"
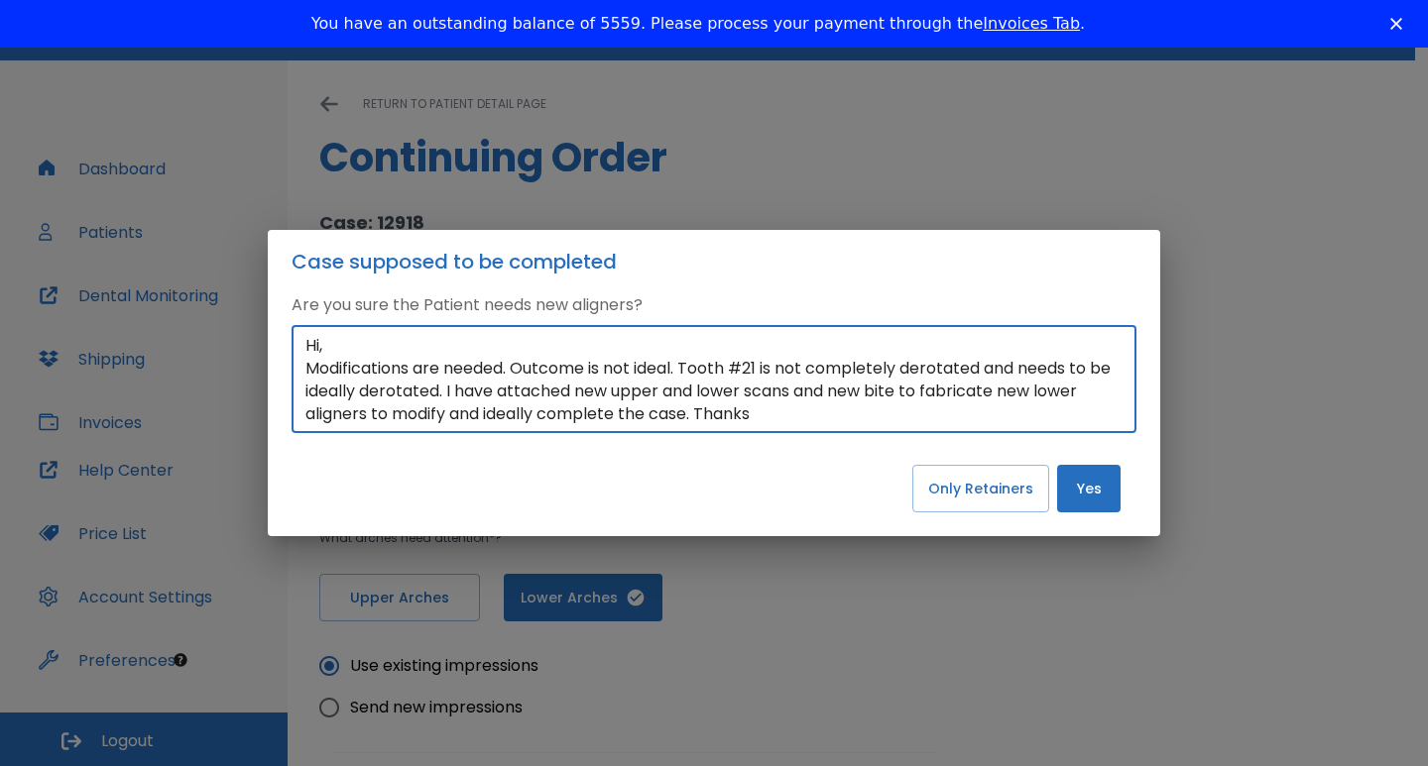
type textarea "Hi, Modifications are needed. Outcome is not ideal. Tooth #21 is not completely…"
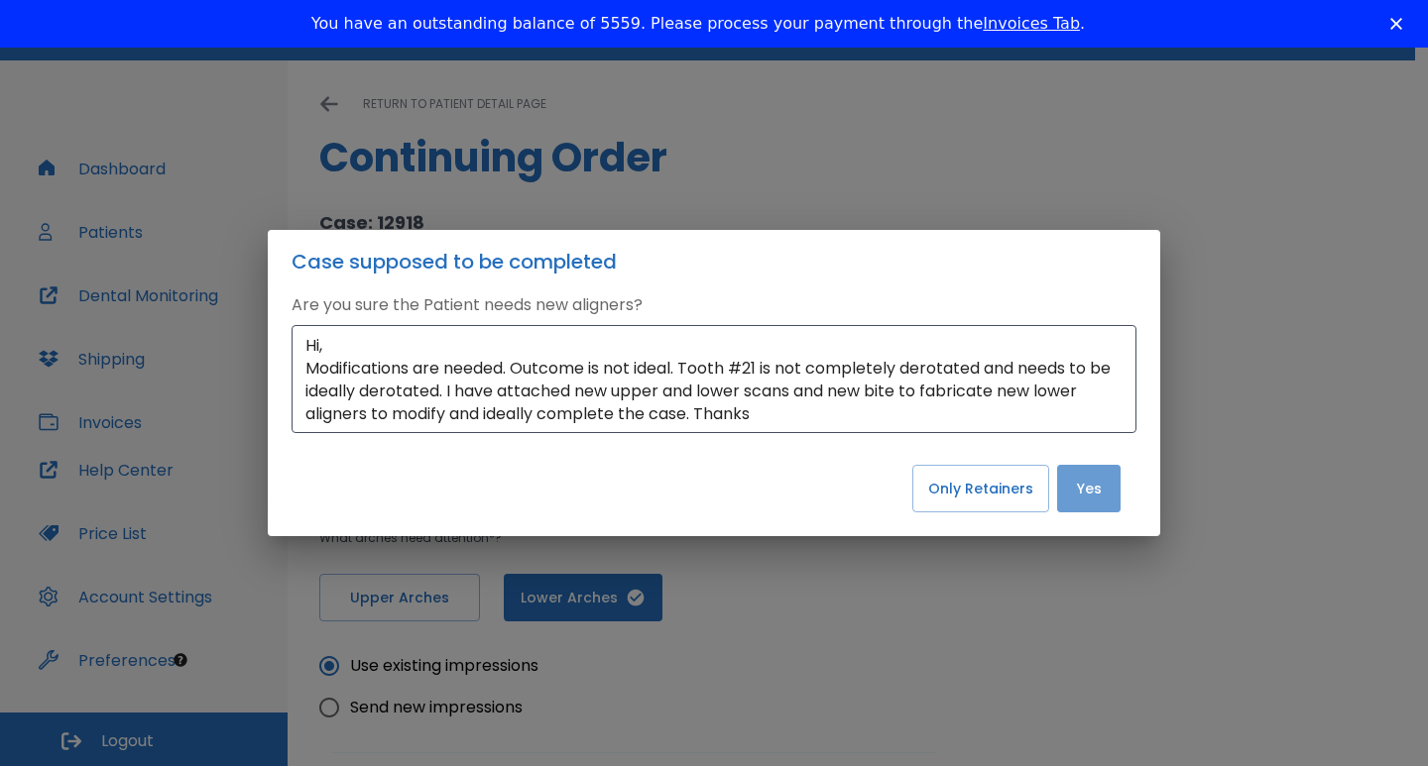
click at [1094, 495] on button "Yes" at bounding box center [1088, 489] width 63 height 48
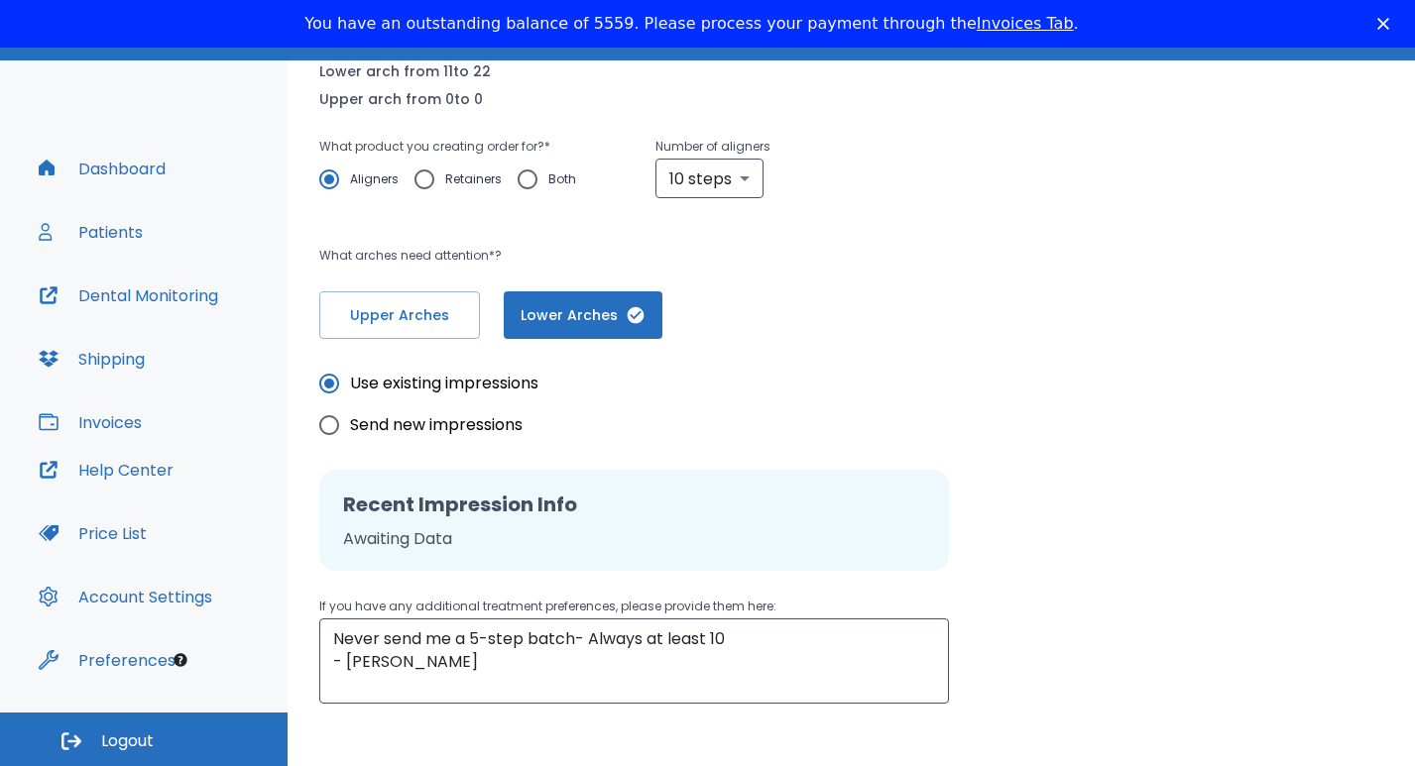
scroll to position [297, 0]
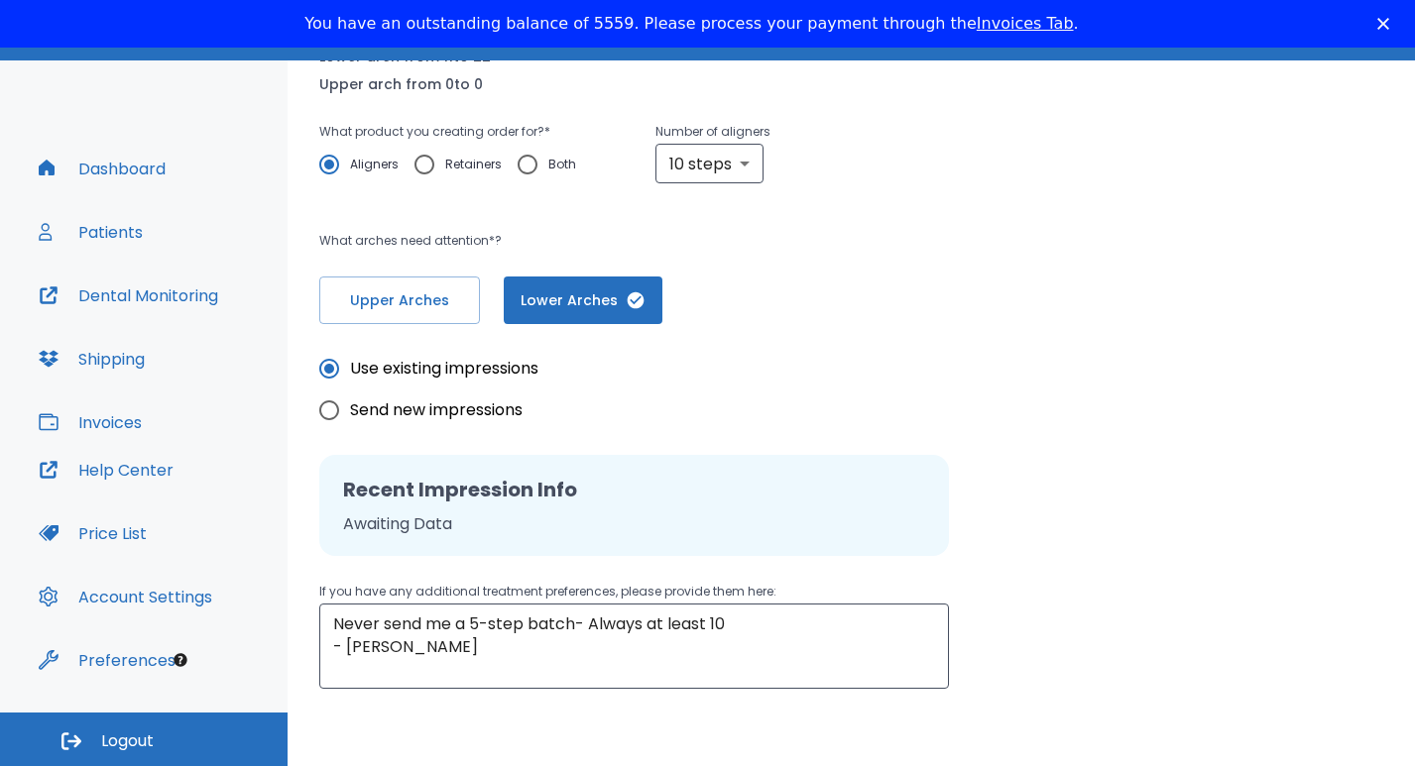
click at [327, 409] on input "Send new impressions" at bounding box center [329, 411] width 42 height 42
radio input "true"
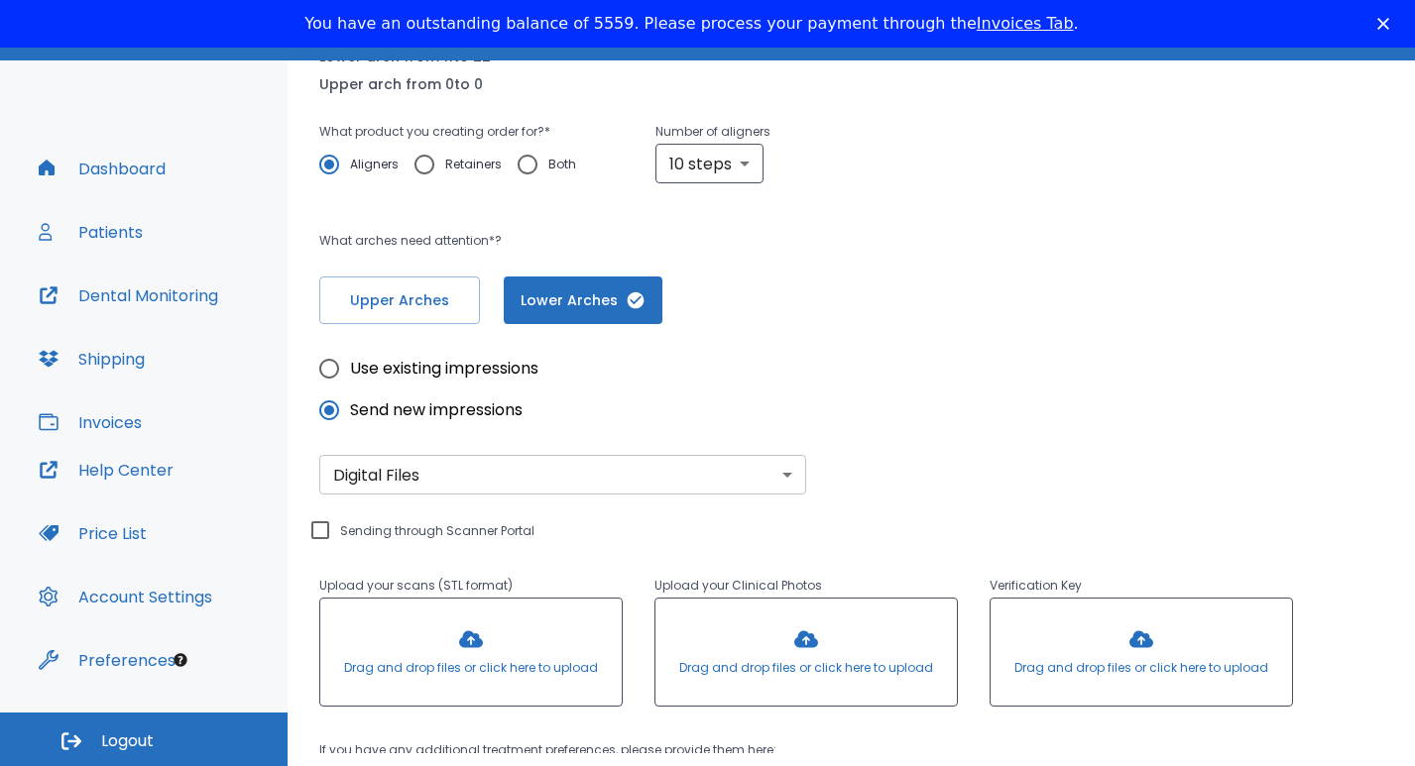
click at [776, 478] on body "​ 41 [PERSON_NAME] Dashboard Patients Dental Monitoring Shipping Invoices Help …" at bounding box center [707, 370] width 1415 height 766
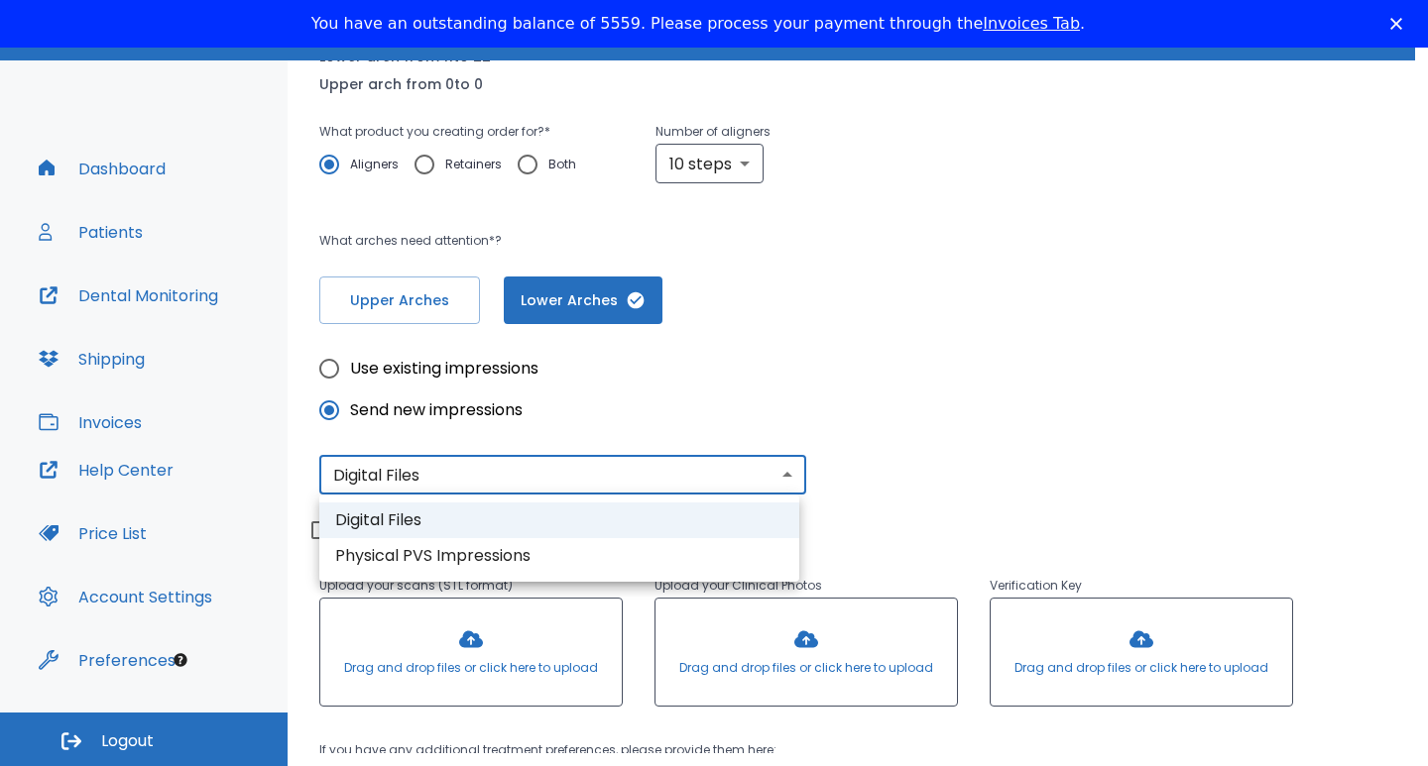
click at [449, 519] on li "Digital Files" at bounding box center [559, 521] width 480 height 36
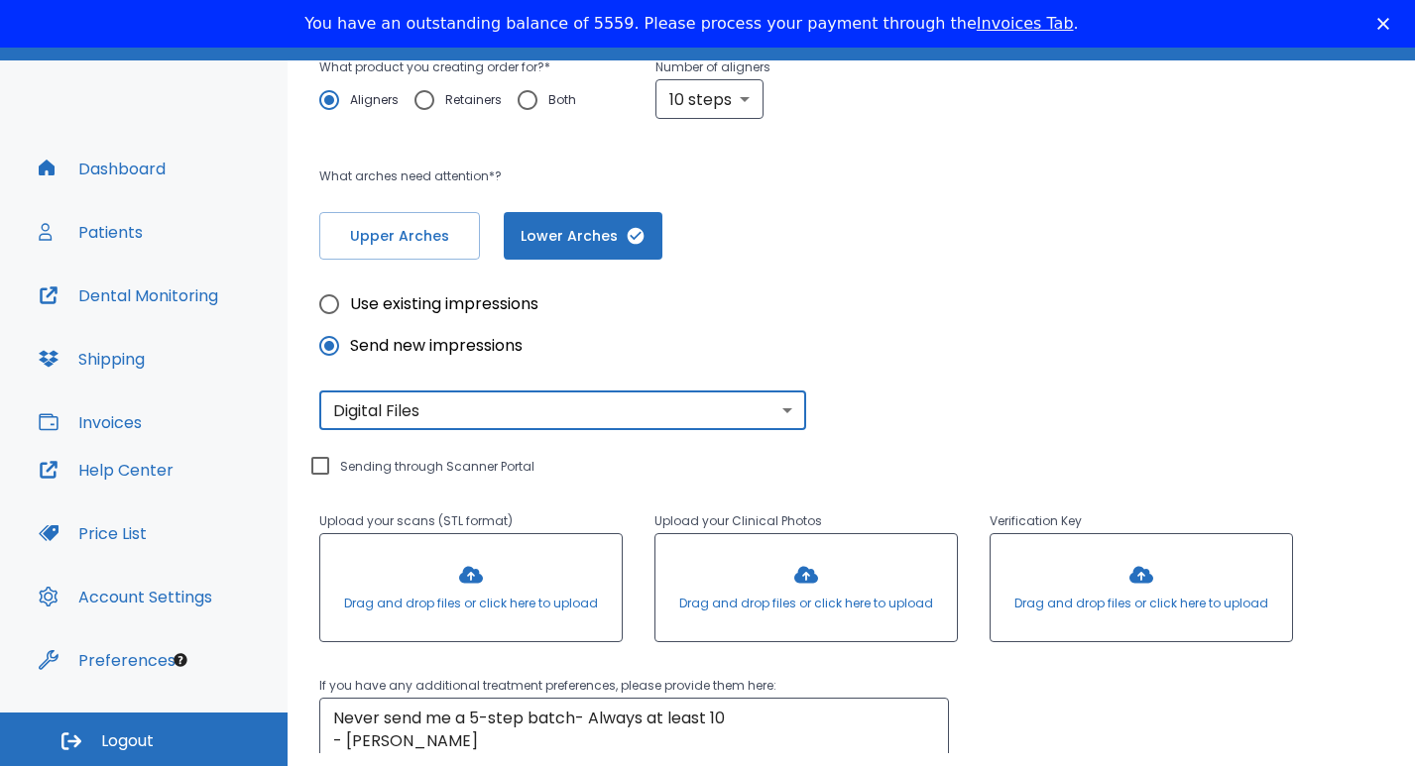
scroll to position [397, 0]
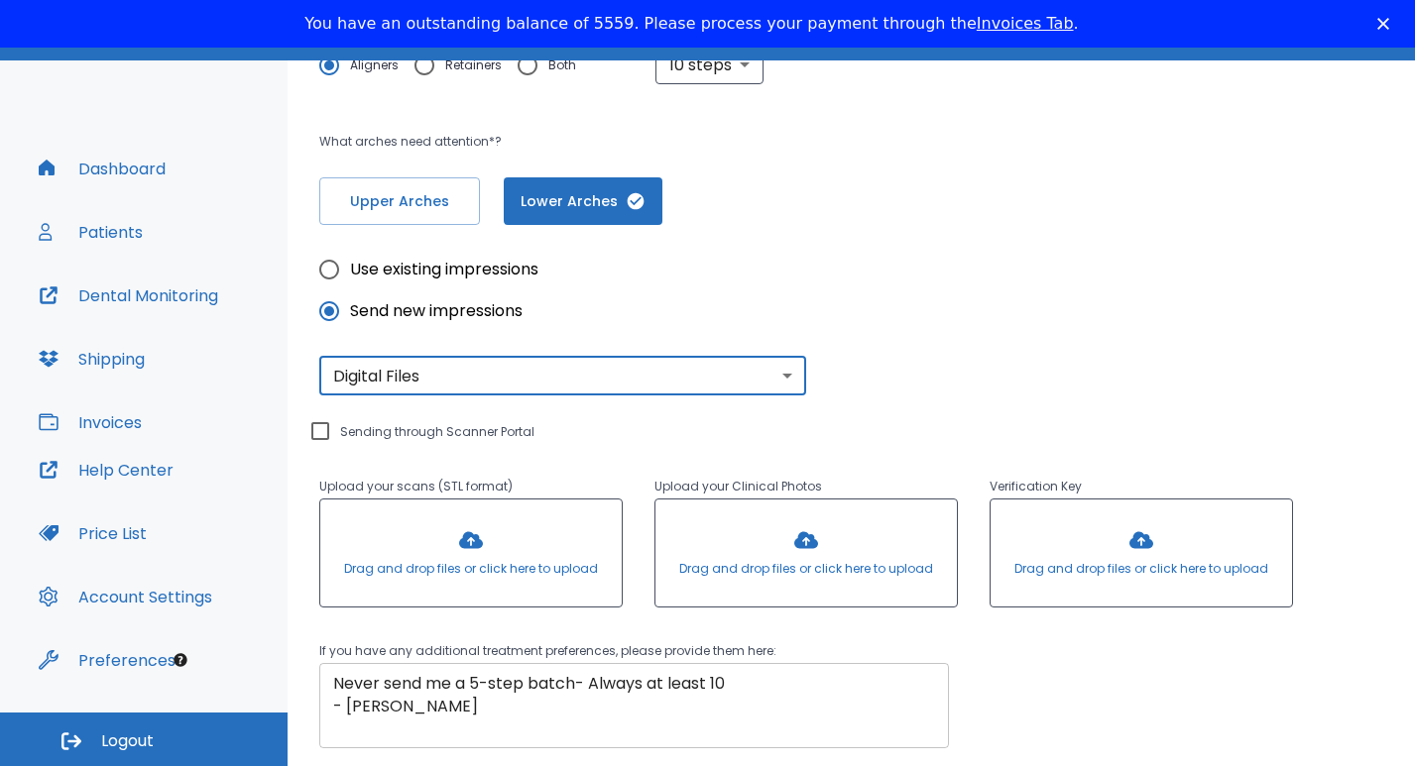
click at [328, 683] on div "Never send me a 5-step batch- Always at least 10 - [PERSON_NAME] x ​" at bounding box center [634, 705] width 630 height 85
click at [332, 682] on div "Never send me a 5-step batch- Always at least 10 - [PERSON_NAME] x ​" at bounding box center [634, 705] width 630 height 85
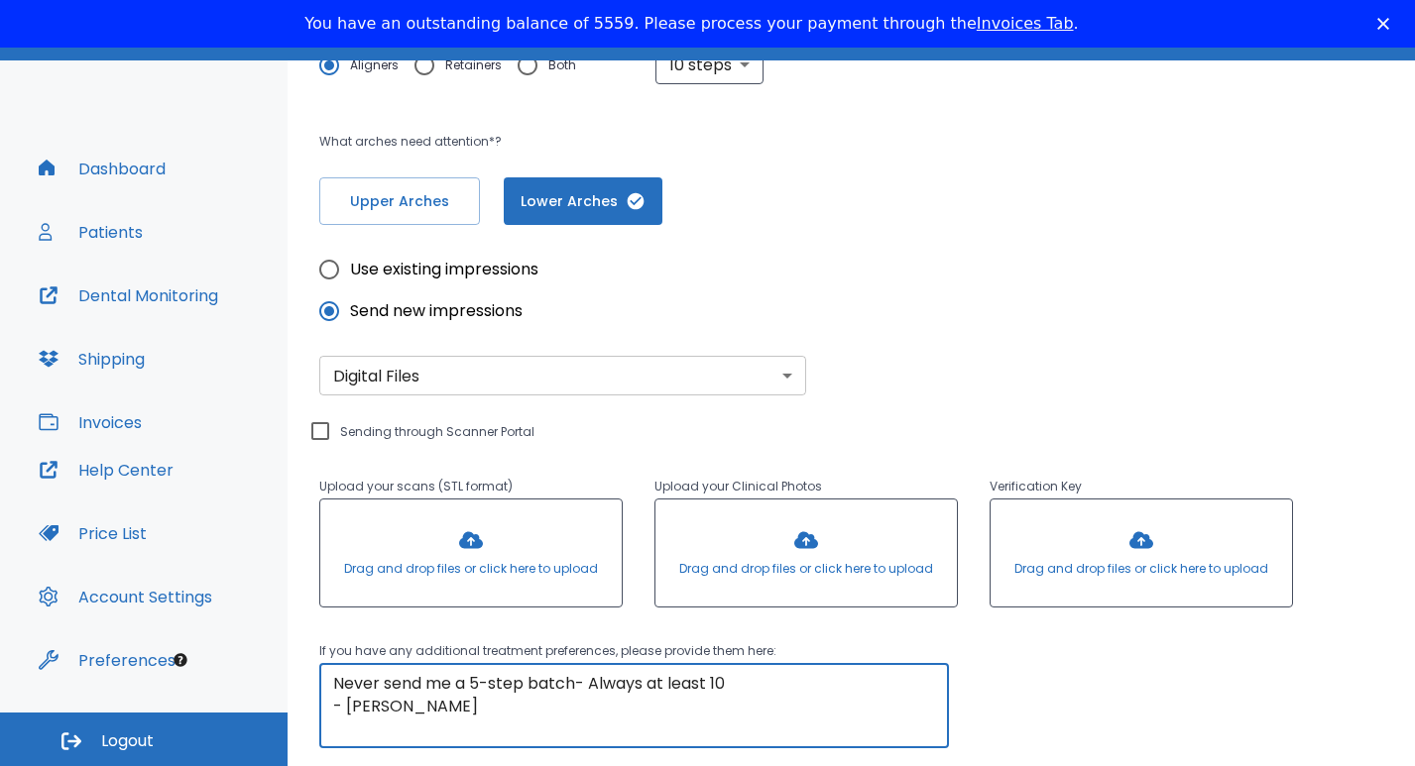
click at [333, 689] on textarea "Never send me a 5-step batch- Always at least 10 - [PERSON_NAME]" at bounding box center [634, 706] width 602 height 68
paste textarea "Hi, Modifications are needed. Outcome is not ideal. Tooth #21 is not completely…"
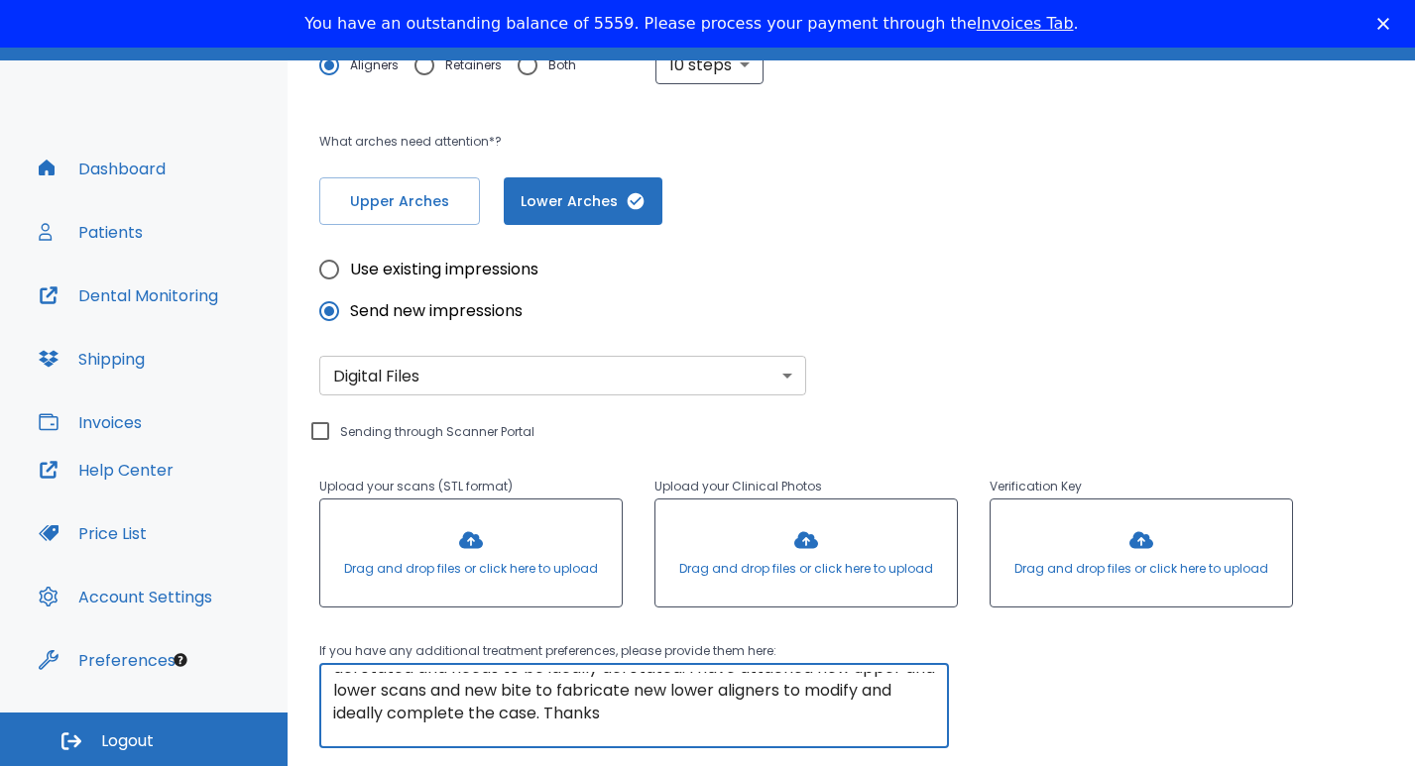
scroll to position [68, 0]
type textarea "Hi, Modifications are needed. Outcome is not ideal. Tooth #21 is not completely…"
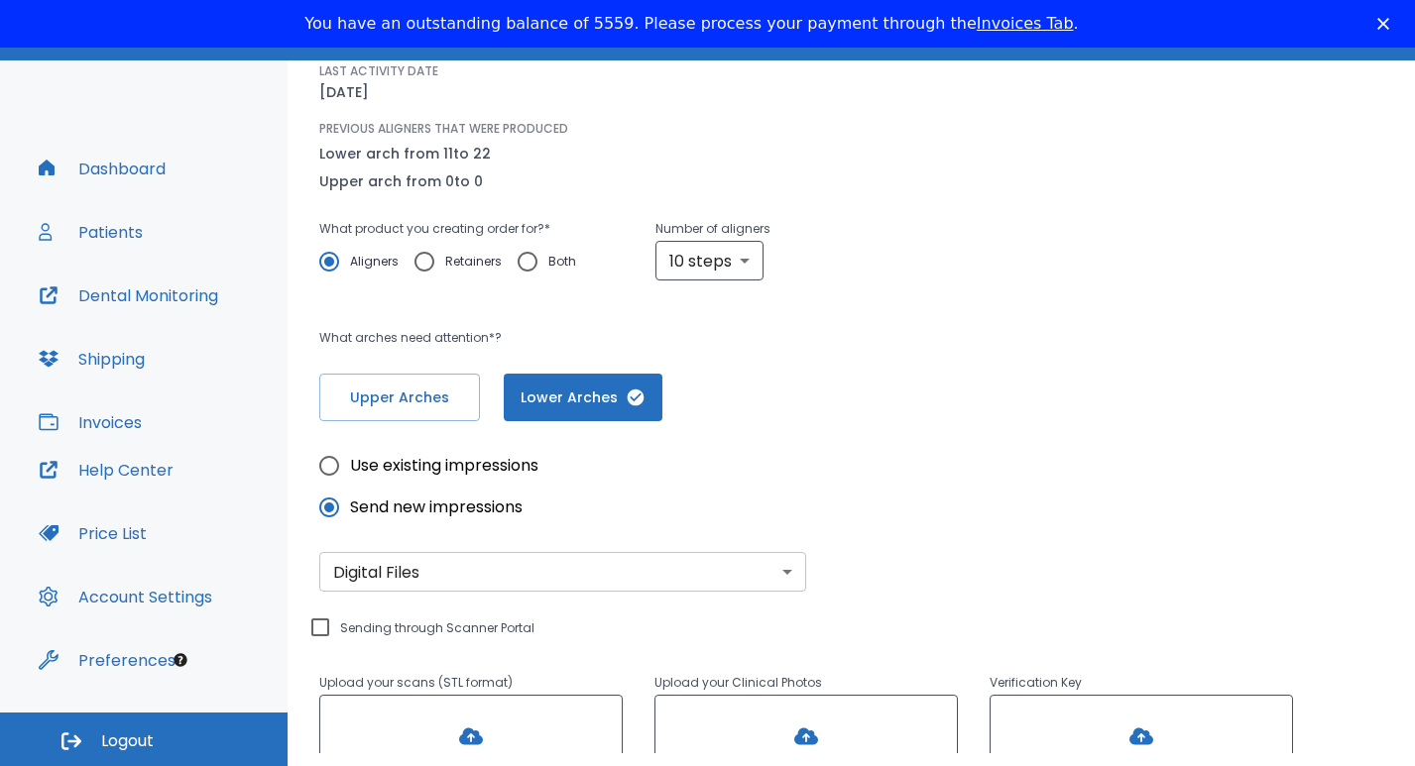
scroll to position [209, 0]
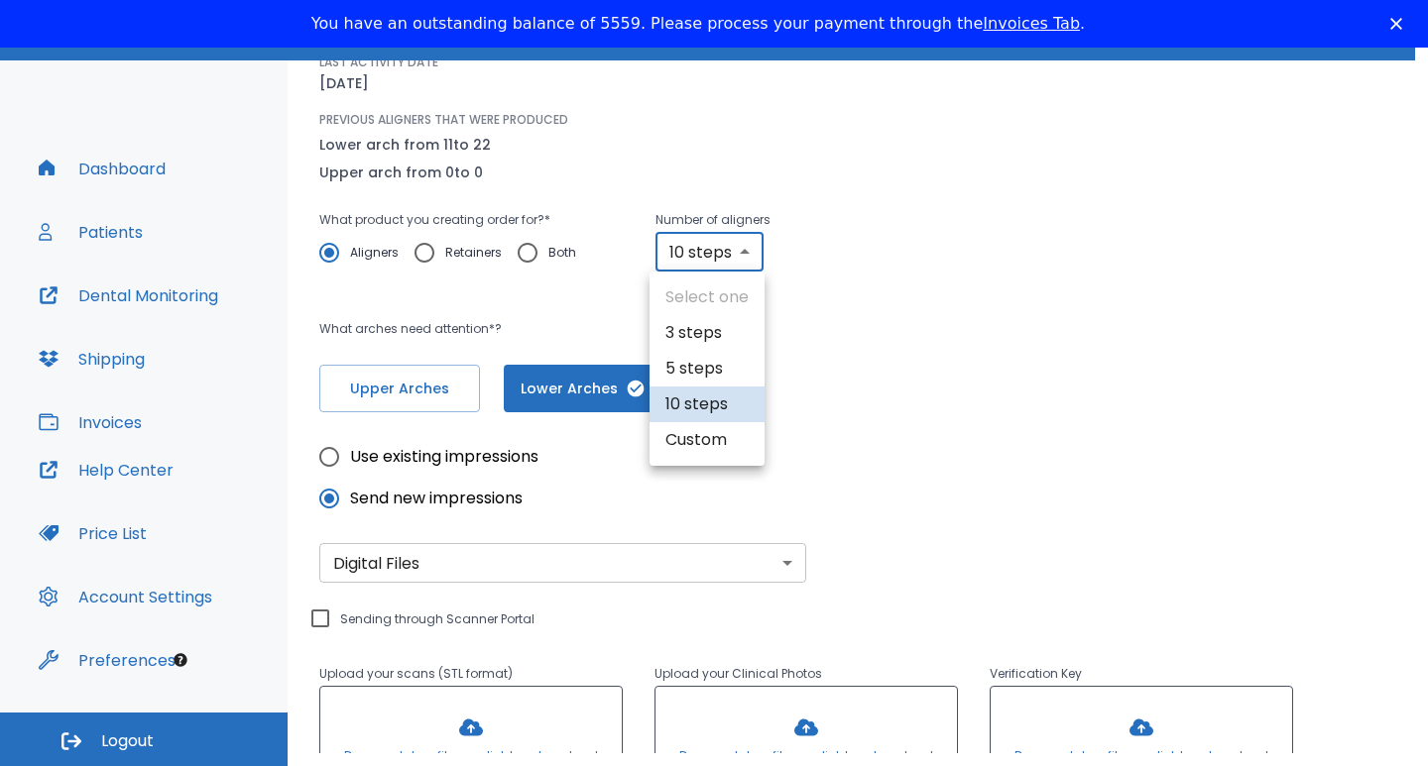
click at [745, 257] on body "​ 41 [PERSON_NAME] Dashboard Patients Dental Monitoring Shipping Invoices Help …" at bounding box center [714, 370] width 1428 height 766
click at [745, 257] on div at bounding box center [714, 383] width 1428 height 766
click at [745, 257] on body "​ 41 [PERSON_NAME] Dashboard Patients Dental Monitoring Shipping Invoices Help …" at bounding box center [714, 370] width 1428 height 766
click at [745, 257] on div at bounding box center [714, 383] width 1428 height 766
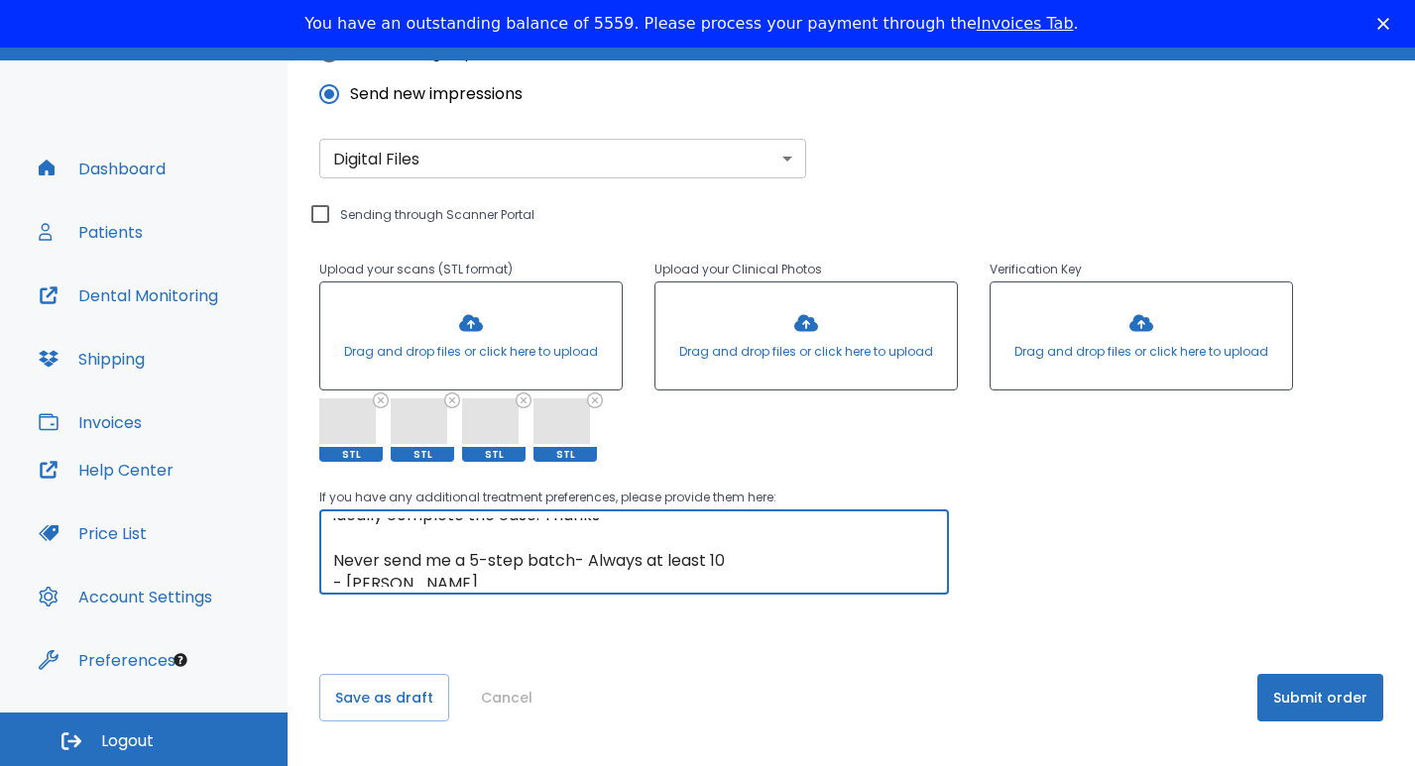
scroll to position [114, 0]
click at [1302, 701] on button "Submit order" at bounding box center [1320, 698] width 126 height 48
